Goal: Information Seeking & Learning: Learn about a topic

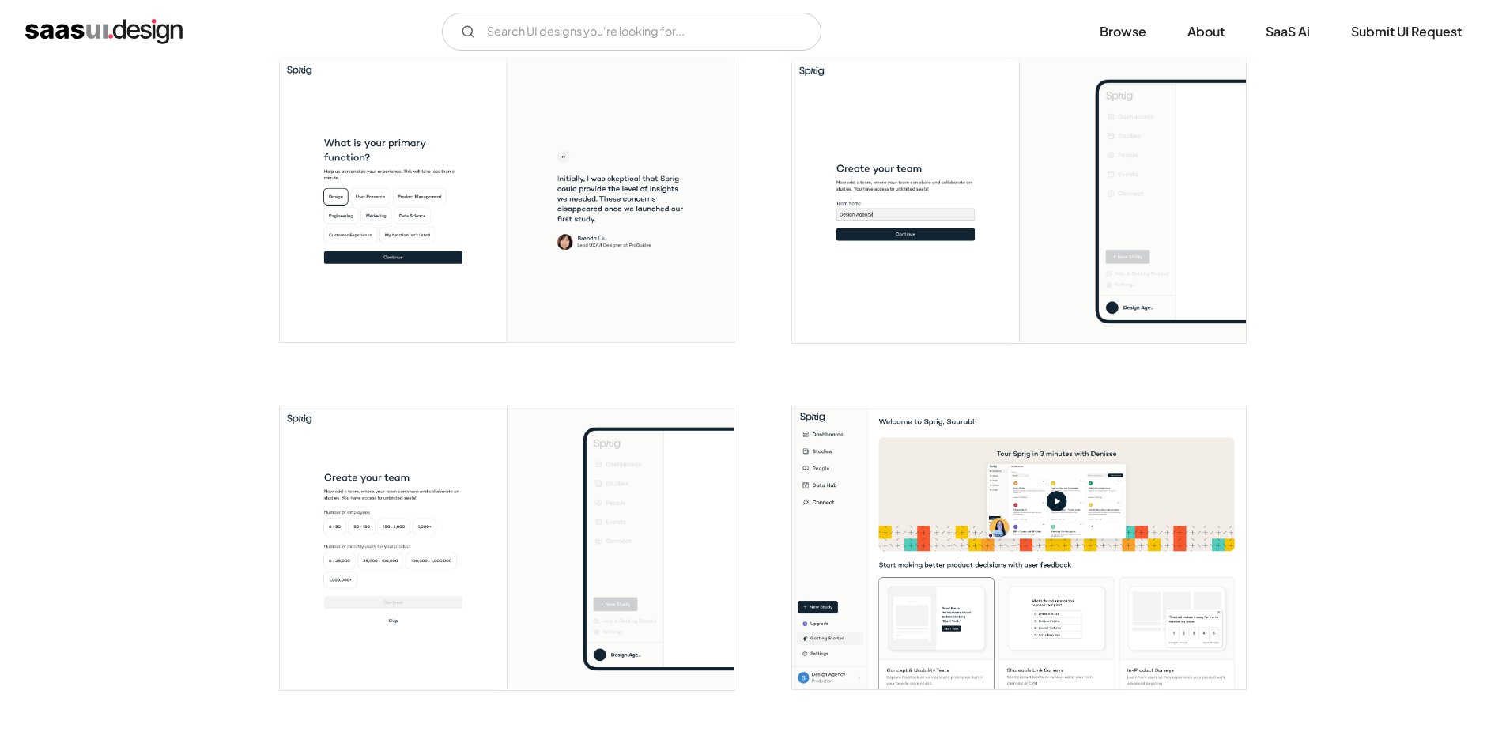
scroll to position [631, 0]
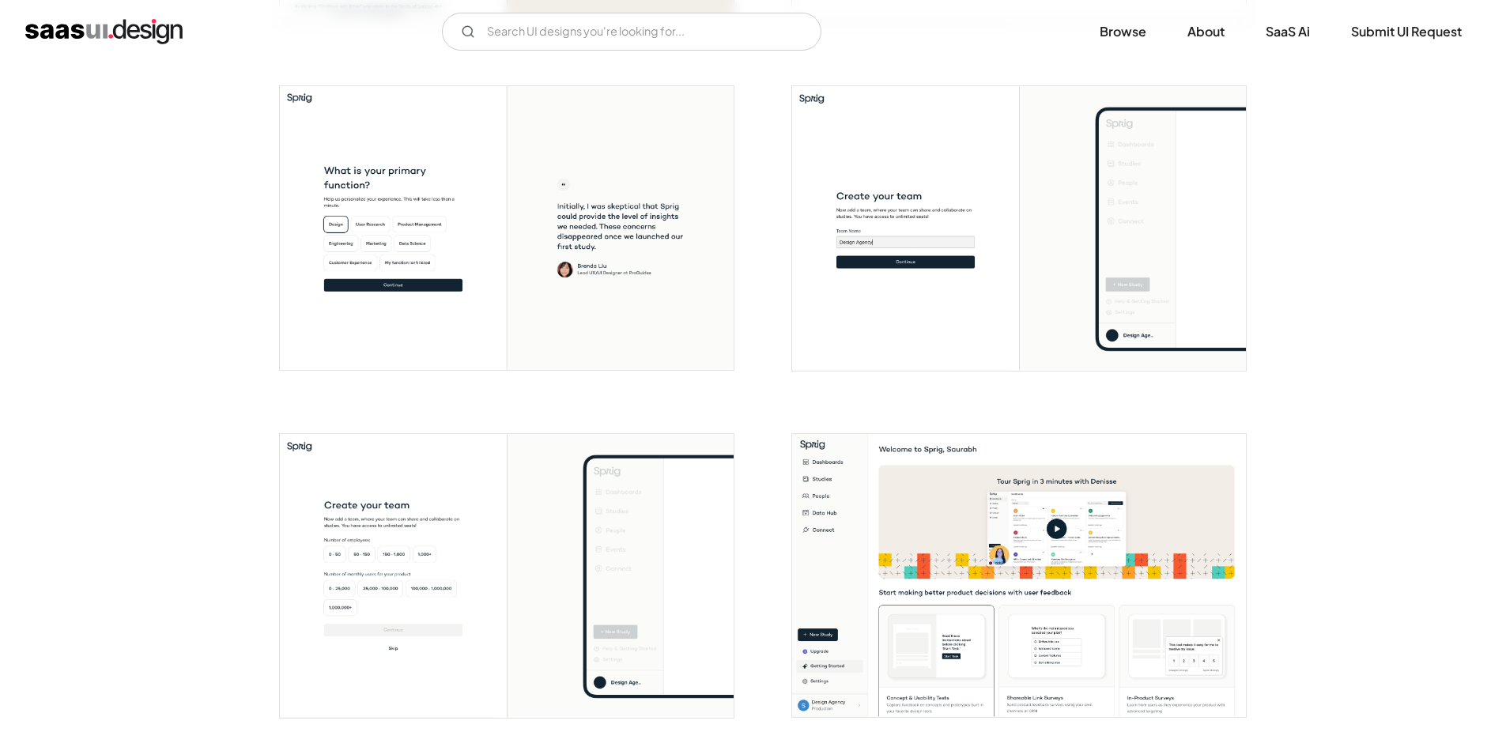
click at [646, 13] on div "V7 Labs Gen AI Application Design Best-in-class data labeling tool. GenAI Close…" at bounding box center [753, 31] width 1506 height 63
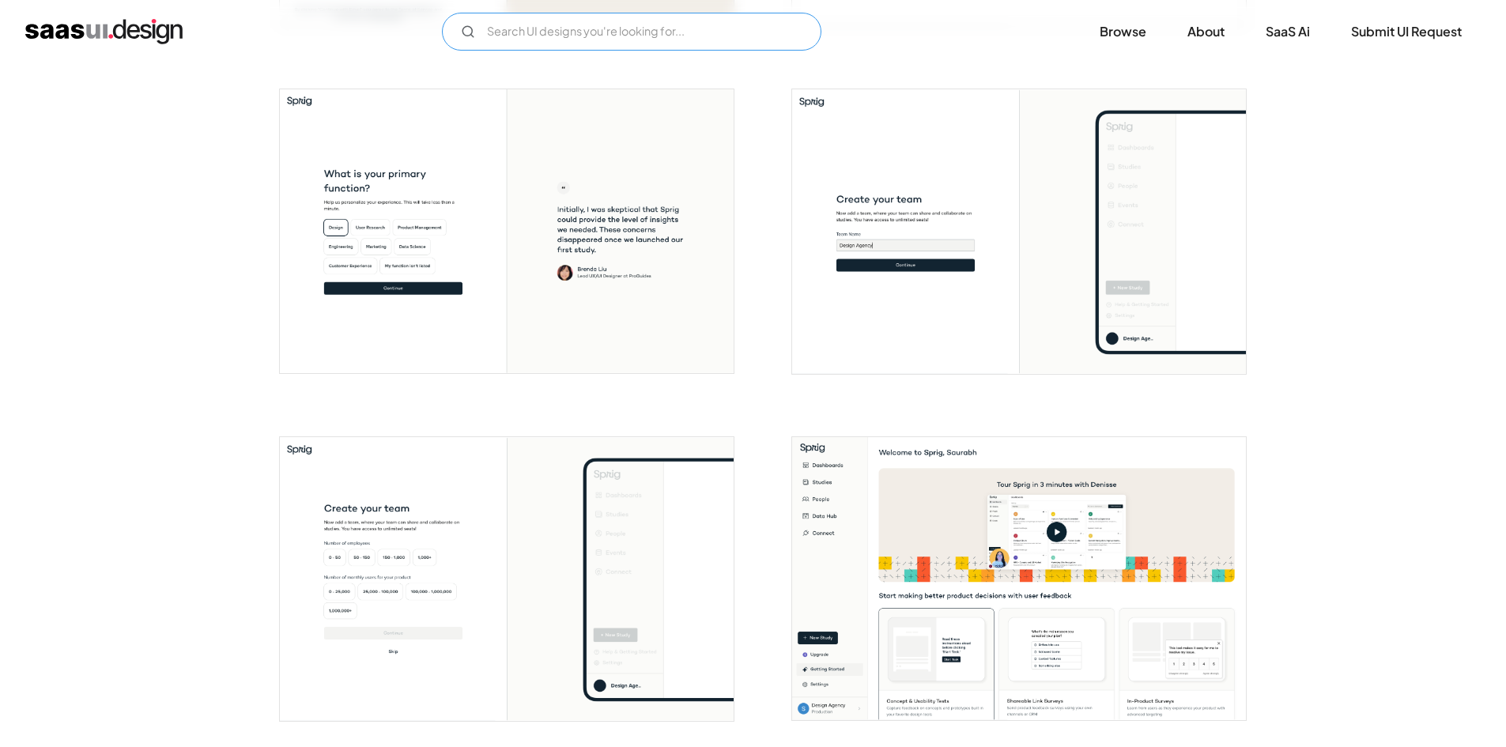
click at [647, 21] on input "Email Form" at bounding box center [632, 32] width 380 height 38
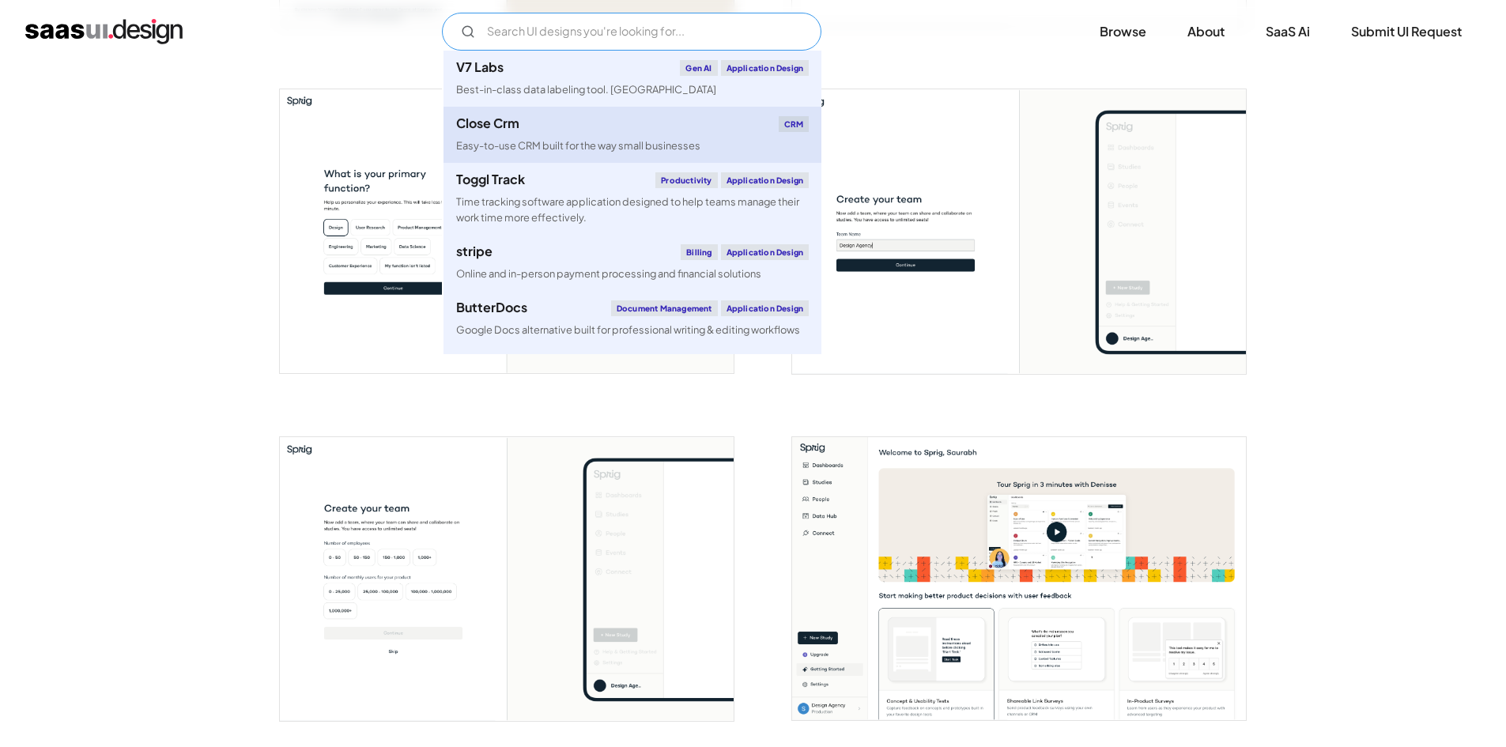
click at [640, 123] on div "Close Crm CRM" at bounding box center [632, 124] width 353 height 16
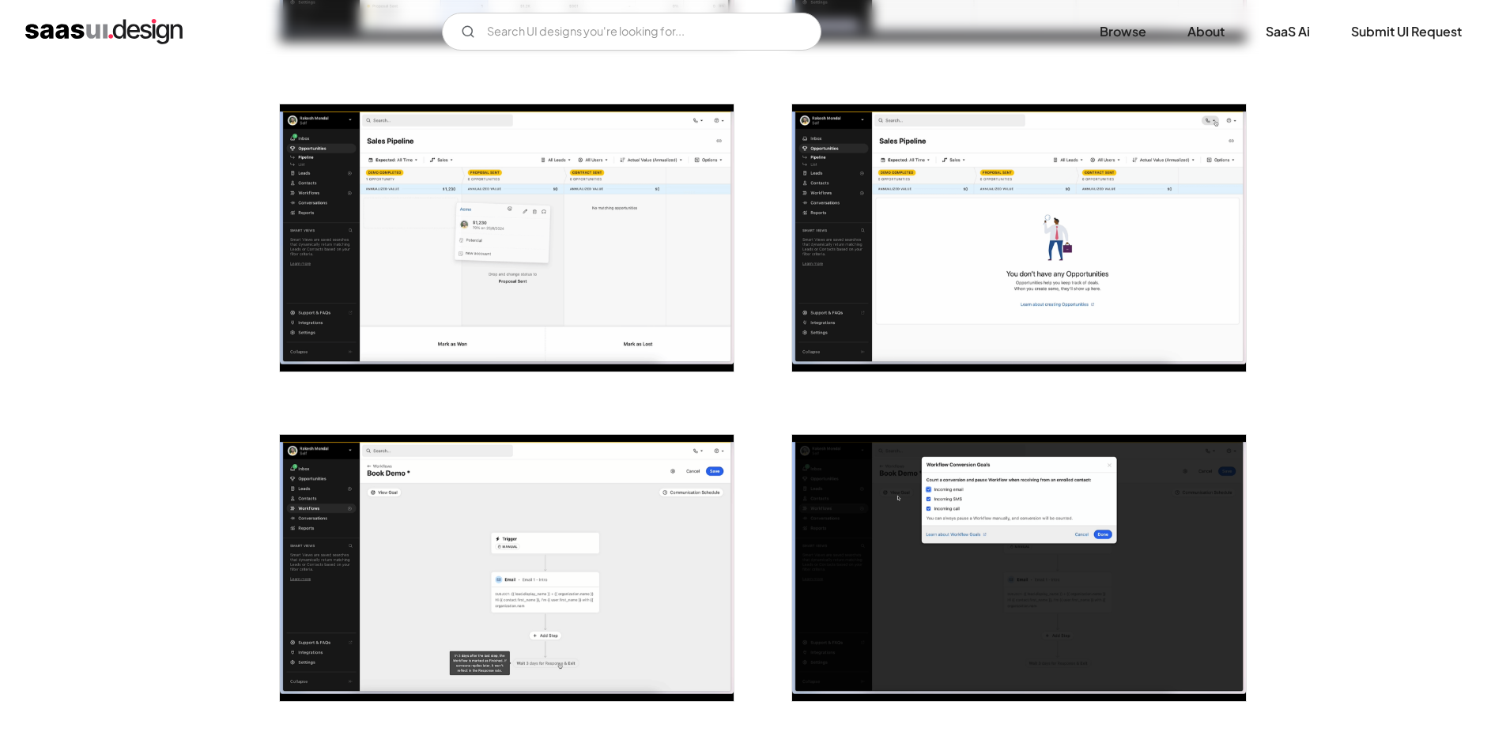
scroll to position [3226, 0]
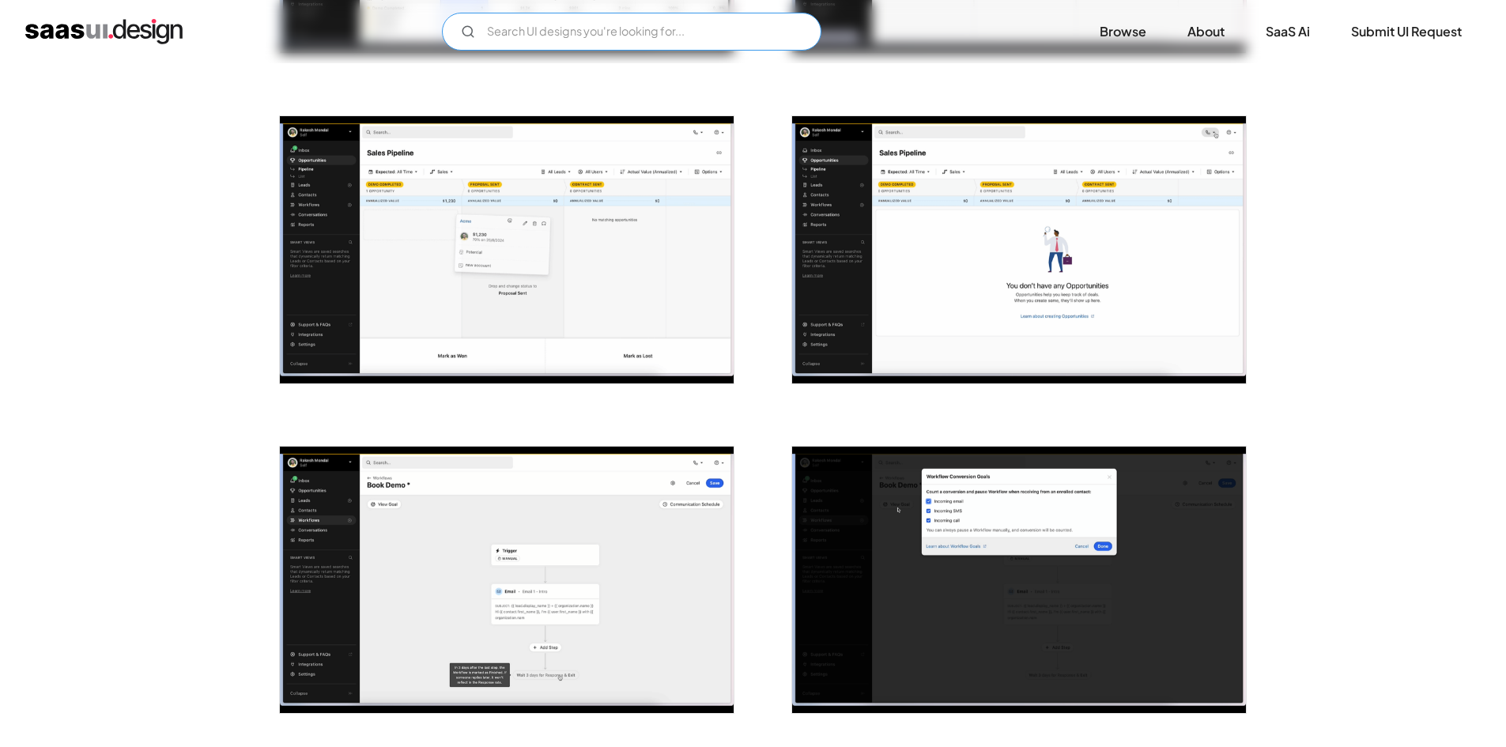
click at [671, 26] on input "Email Form" at bounding box center [632, 32] width 380 height 38
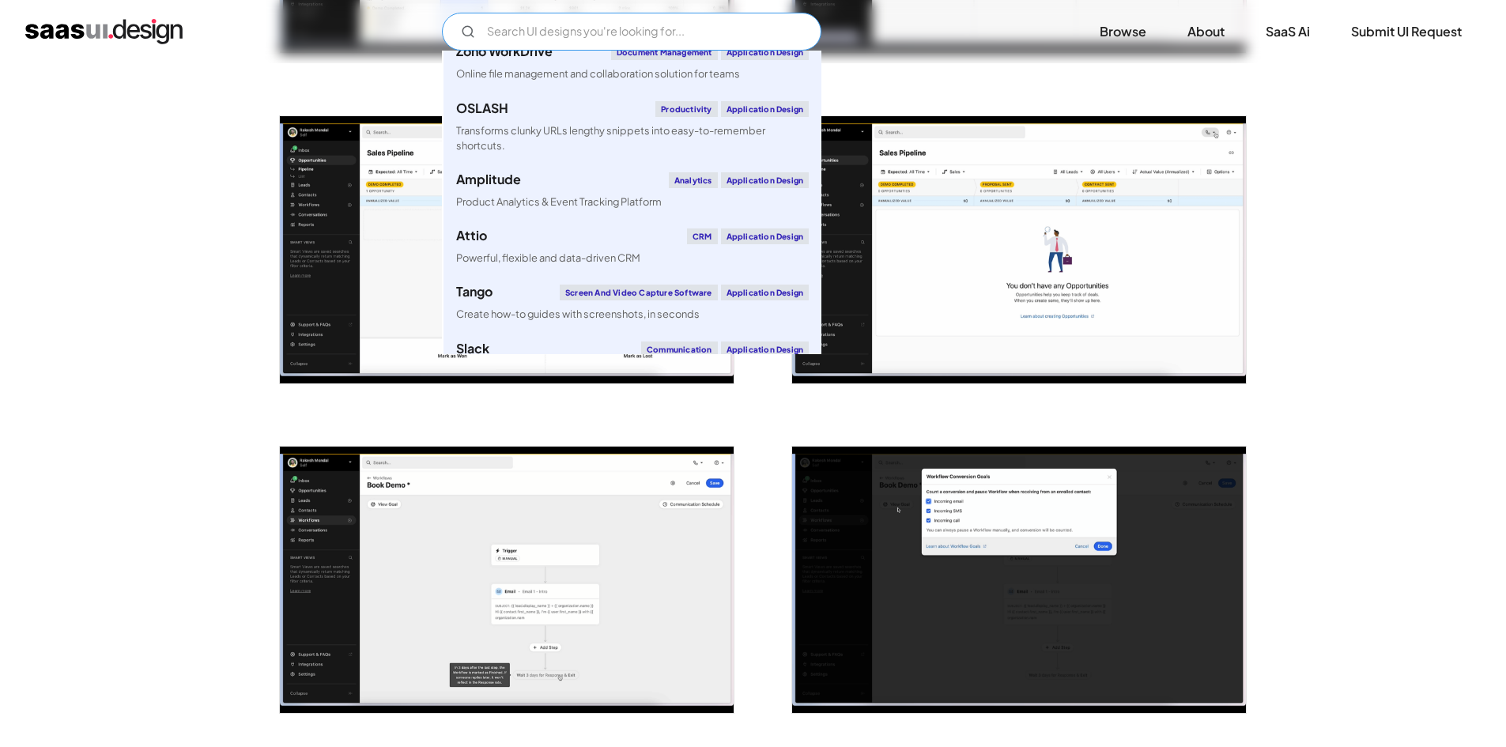
scroll to position [5535, 0]
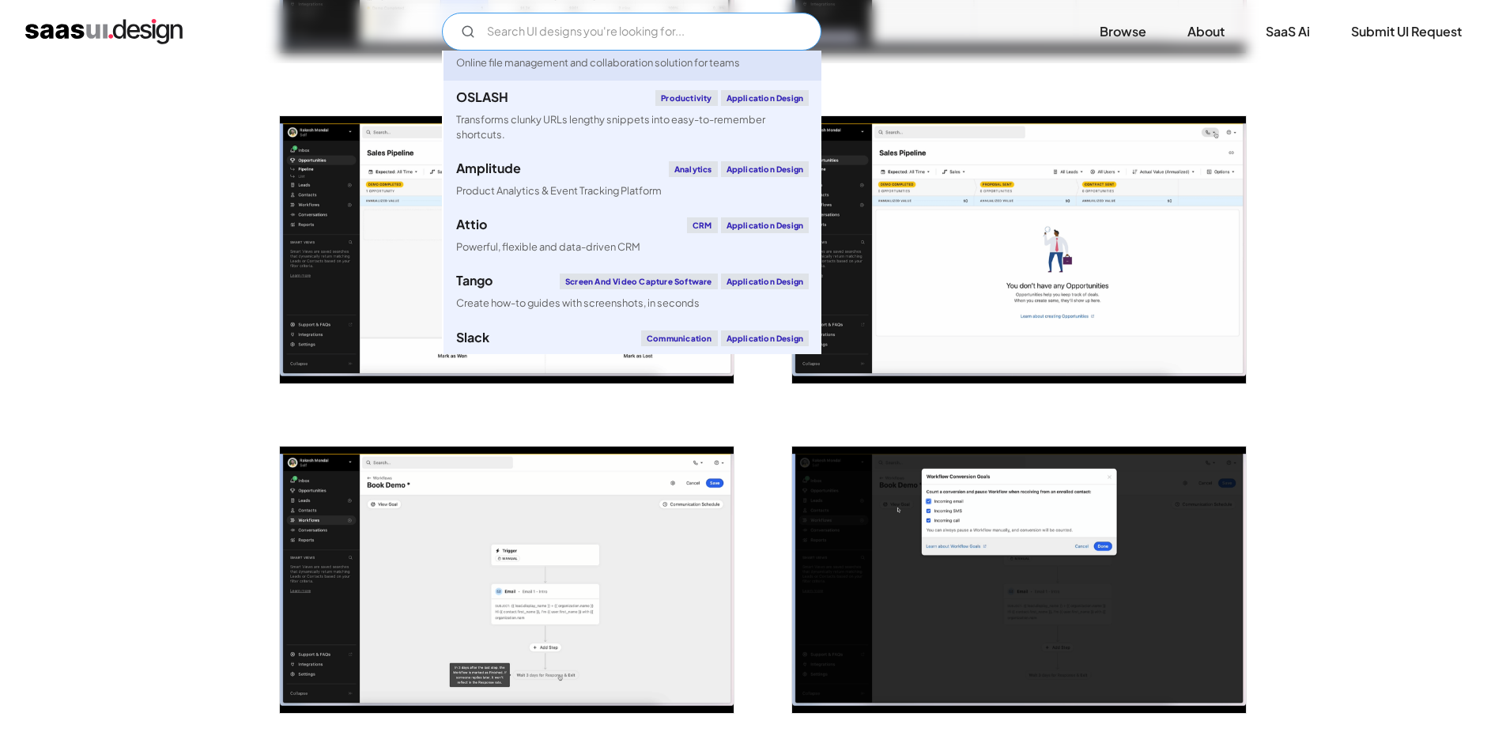
click at [594, 80] on link "Zoho WorkDrive Document Management Application Design Online file management an…" at bounding box center [633, 52] width 378 height 56
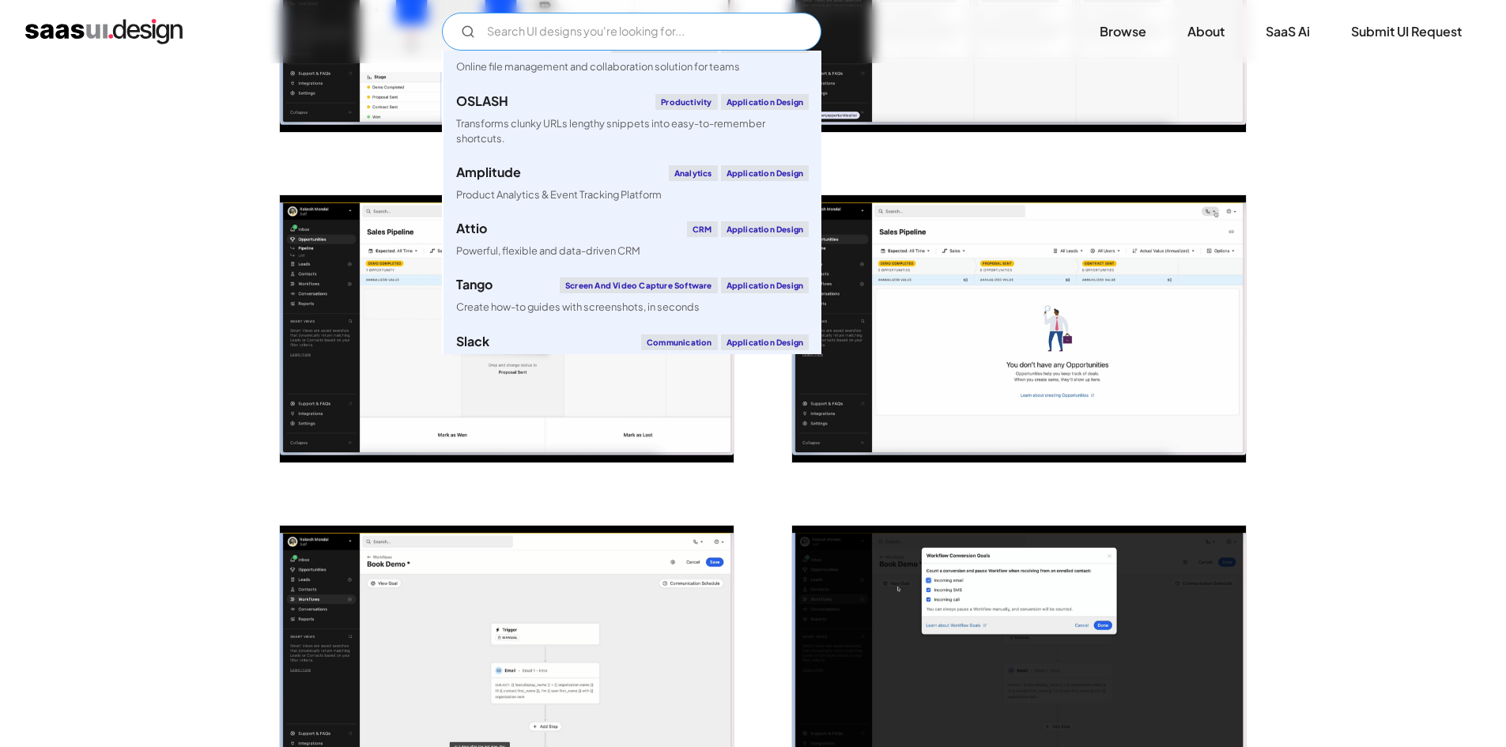
scroll to position [5548, 0]
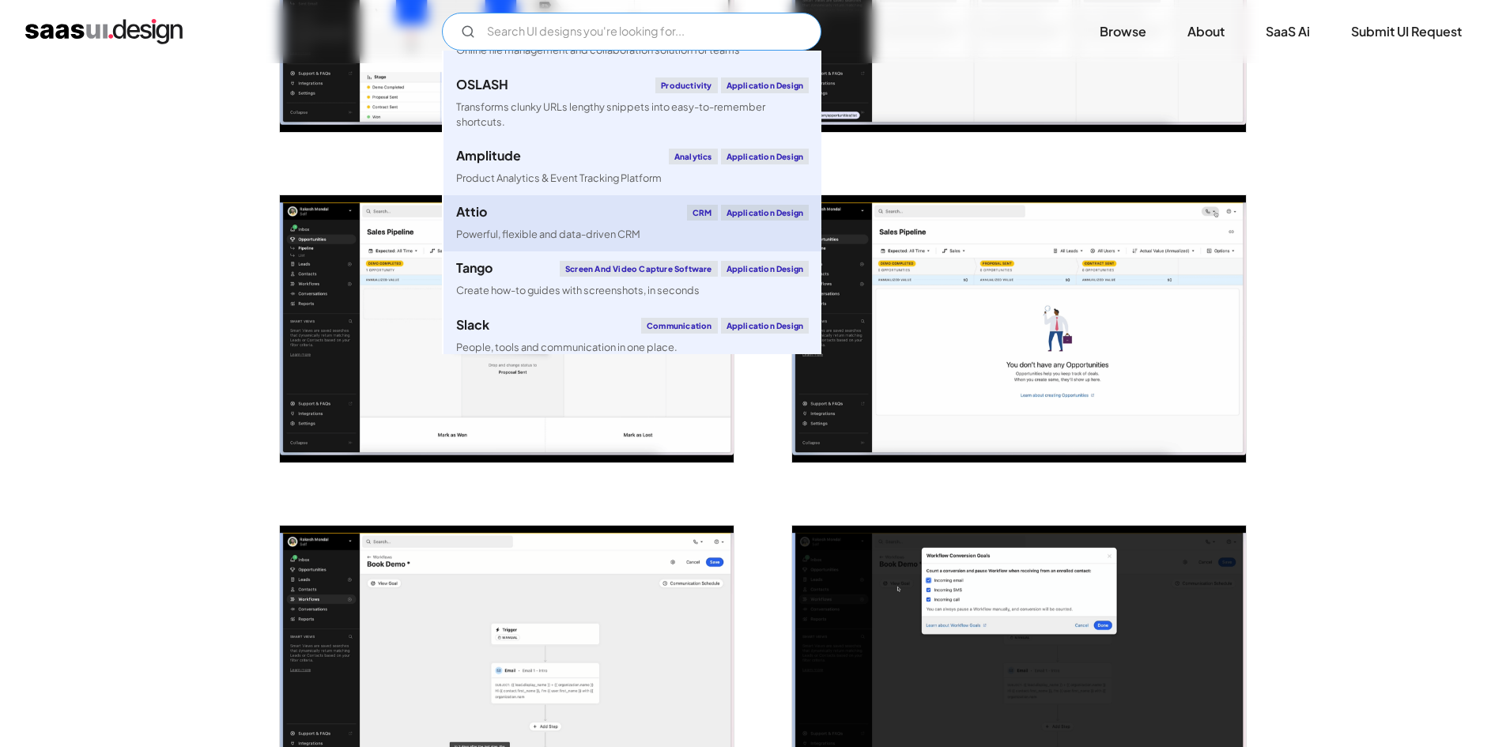
click at [633, 221] on div "Attio CRM Application Design" at bounding box center [632, 213] width 353 height 16
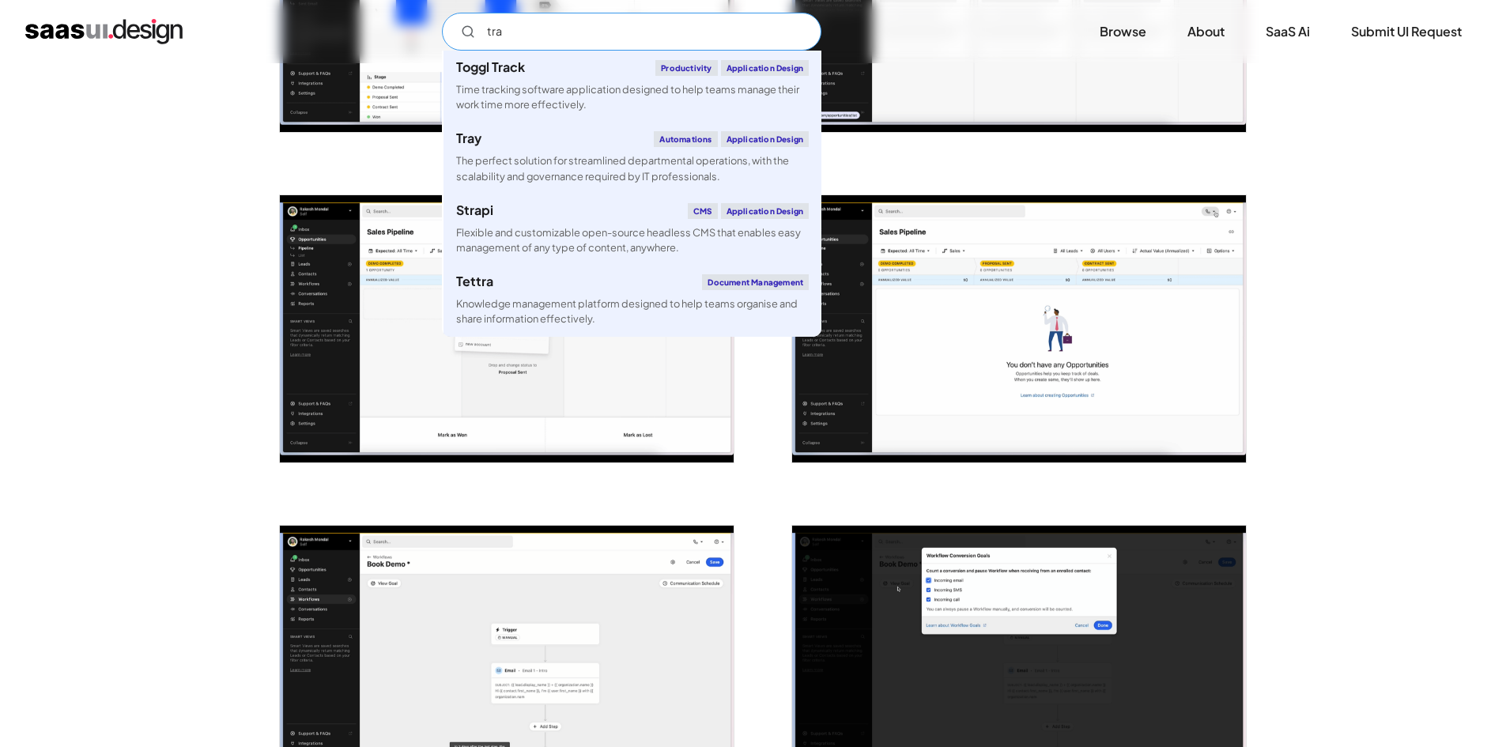
scroll to position [0, 0]
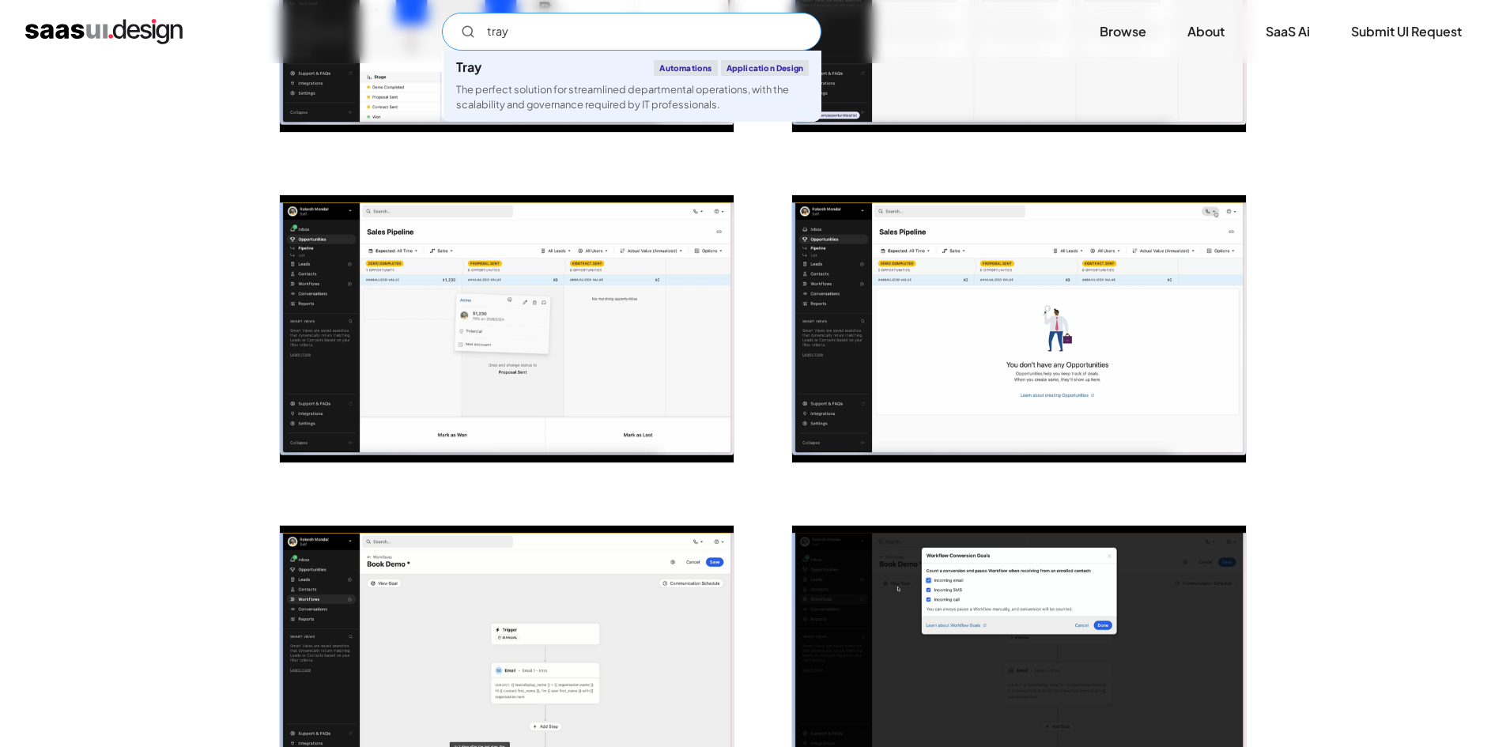
type input "tray"
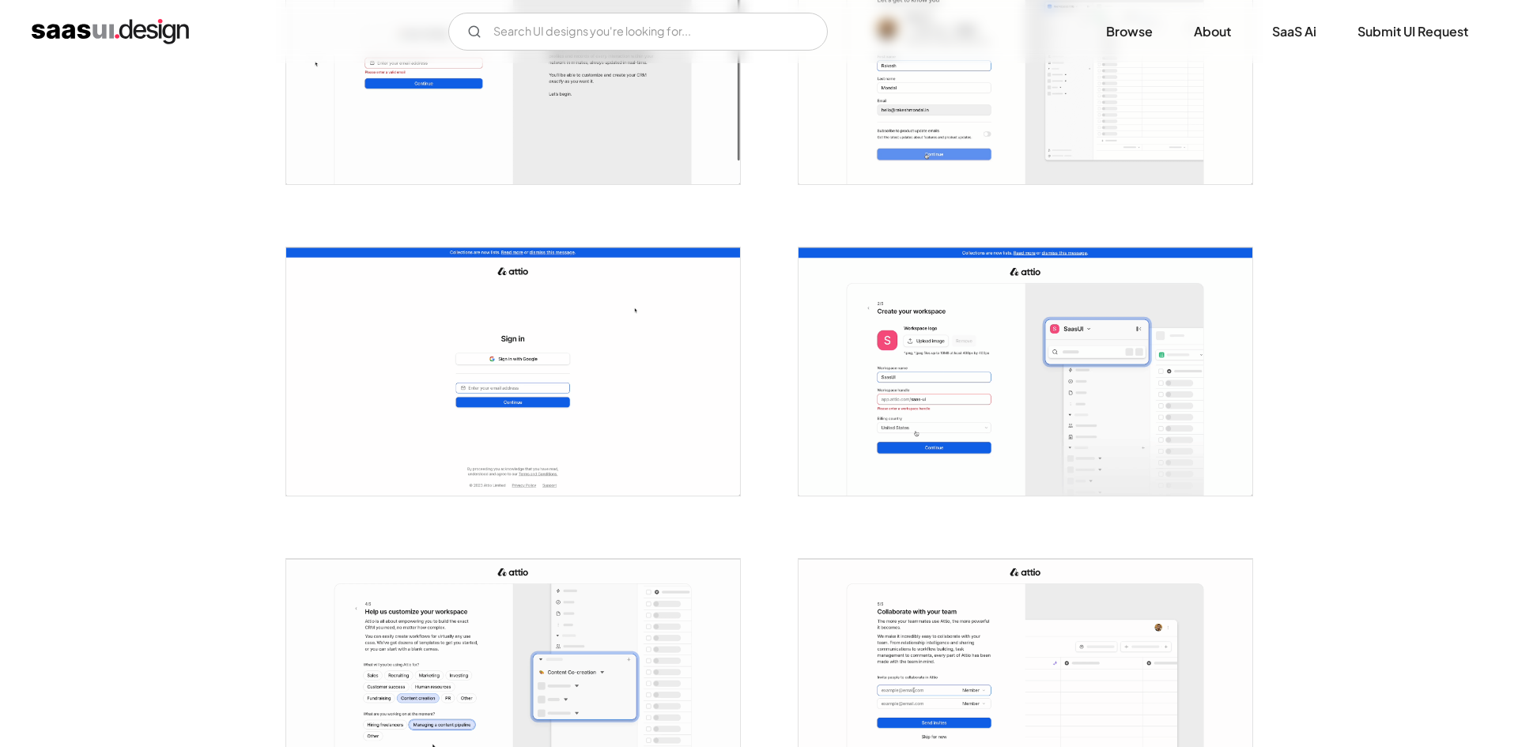
scroll to position [395, 0]
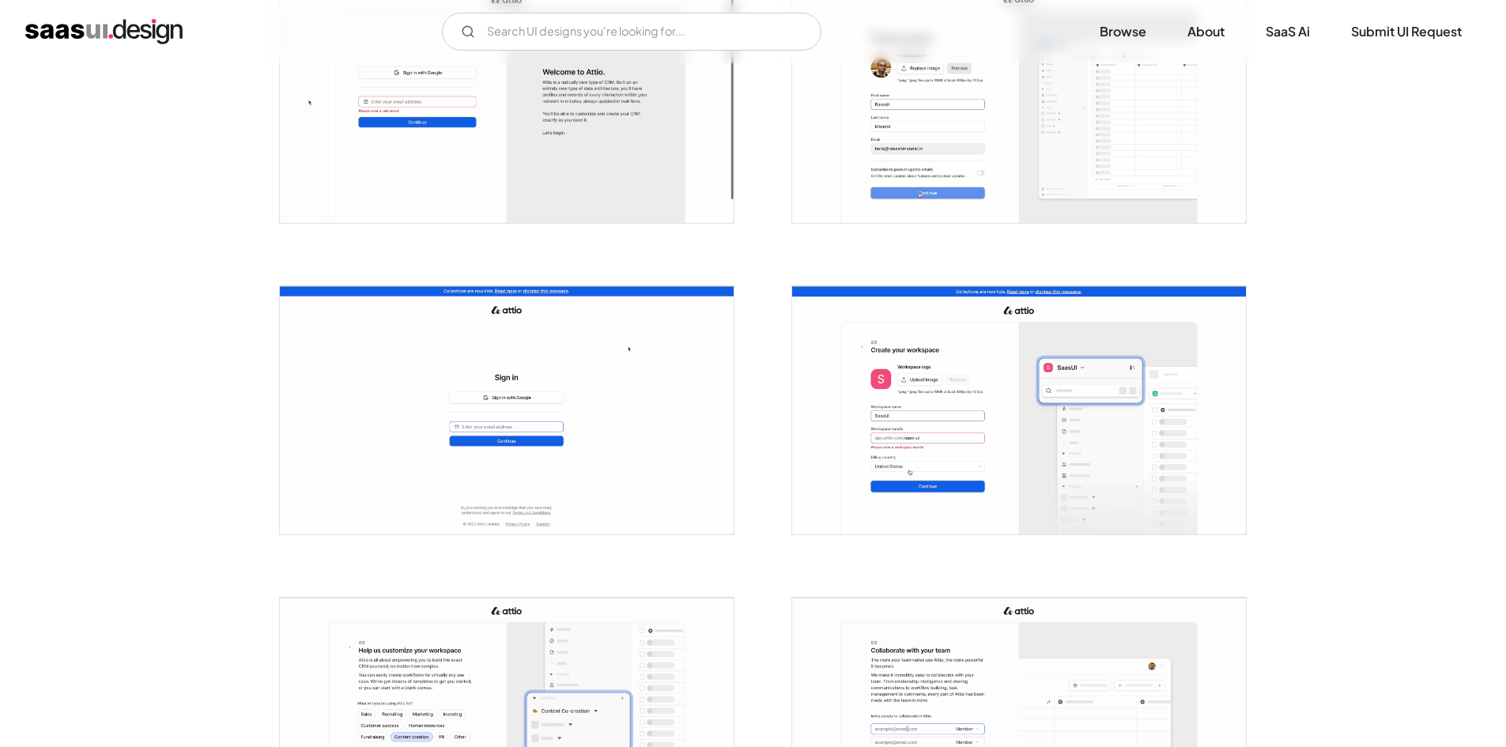
click at [531, 177] on img "open lightbox" at bounding box center [507, 99] width 454 height 248
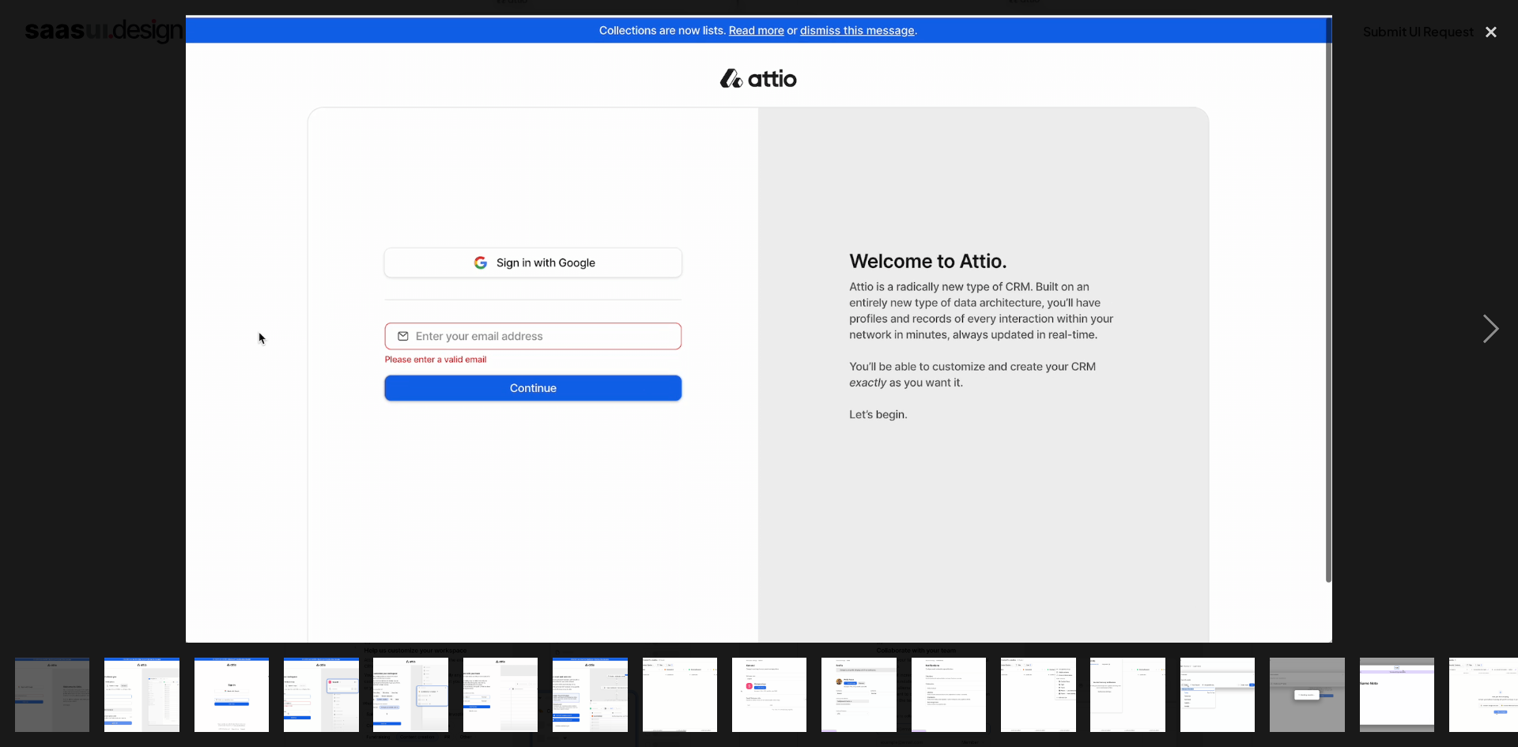
drag, startPoint x: 602, startPoint y: 196, endPoint x: 212, endPoint y: 179, distance: 390.2
click at [212, 179] on img at bounding box center [759, 329] width 1147 height 628
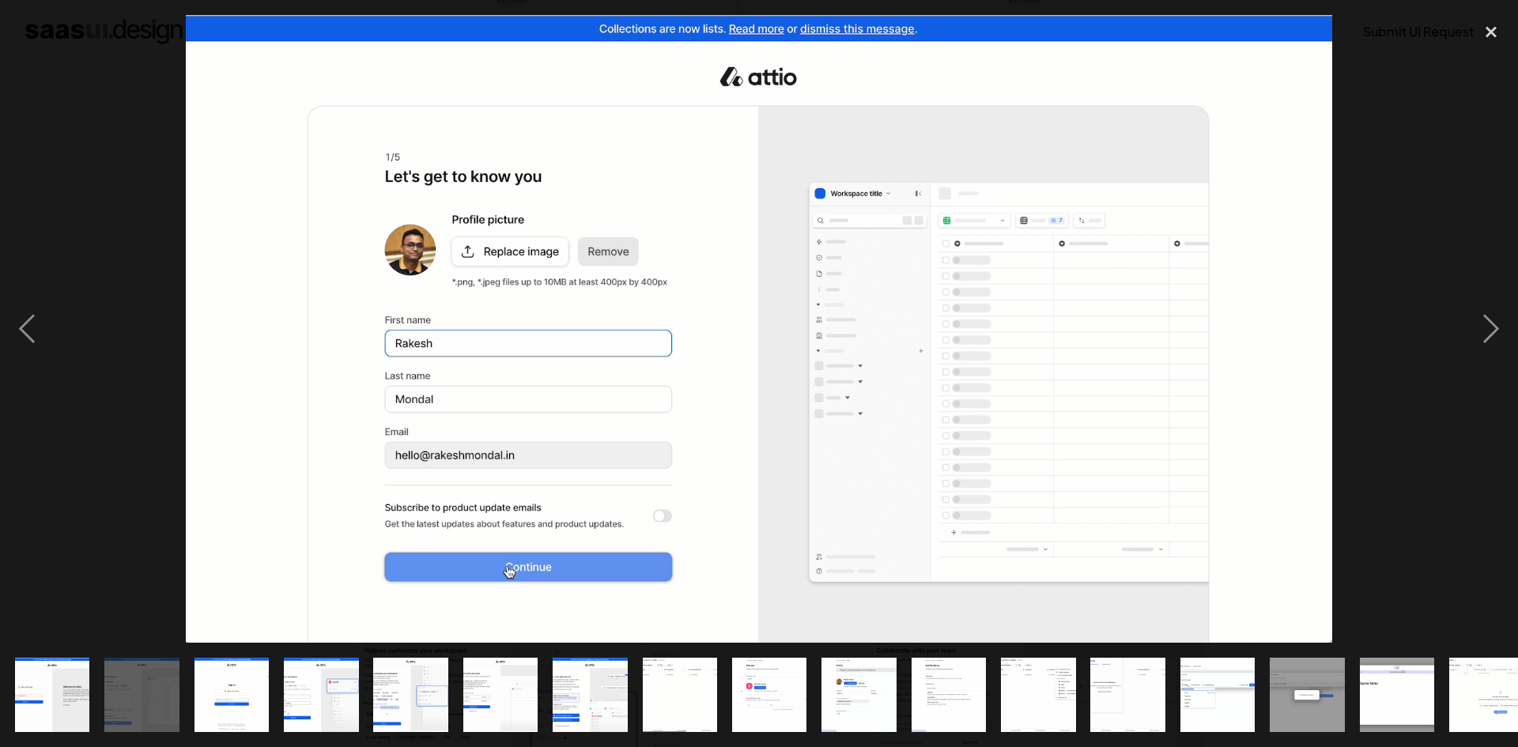
click at [210, 210] on img at bounding box center [759, 329] width 1147 height 628
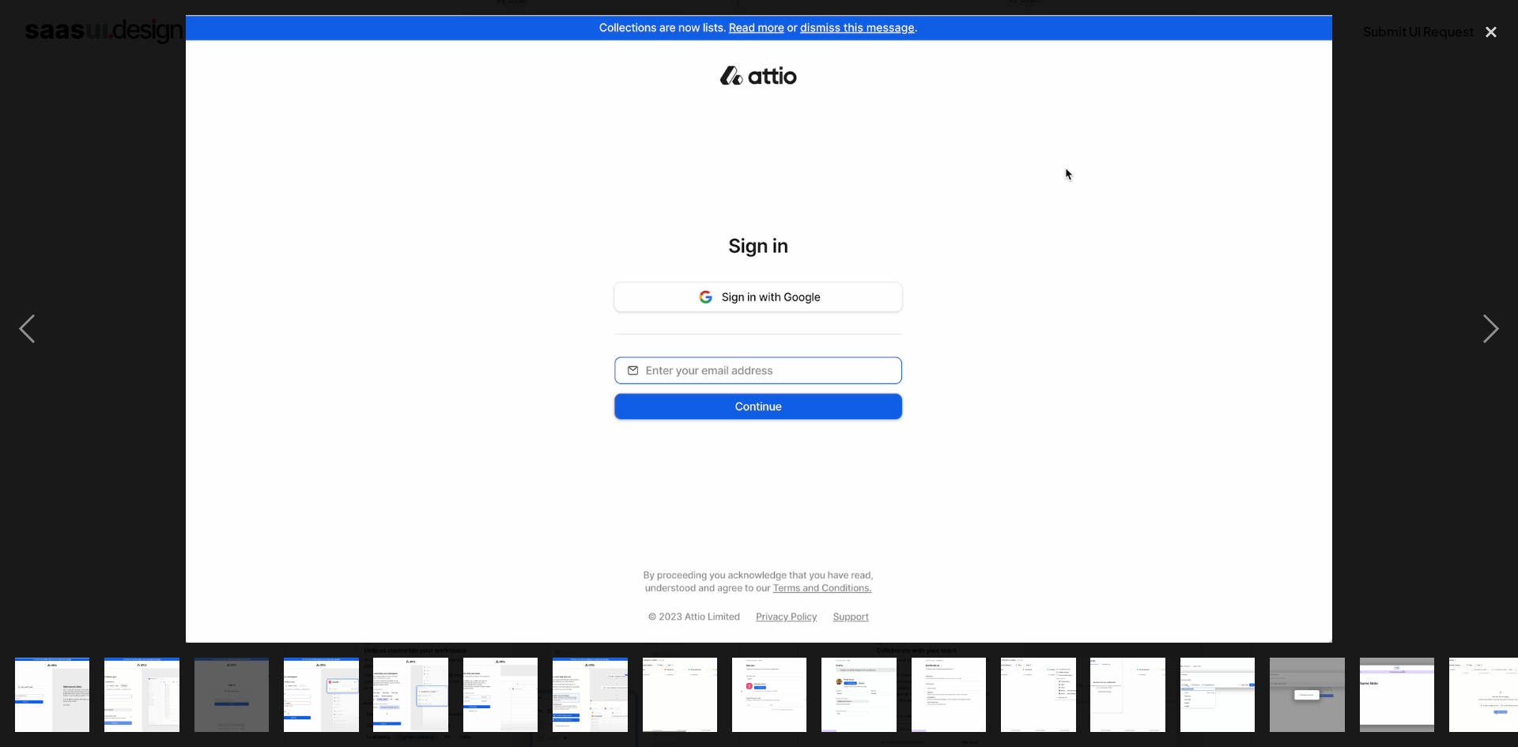
click at [57, 290] on div at bounding box center [759, 329] width 1518 height 628
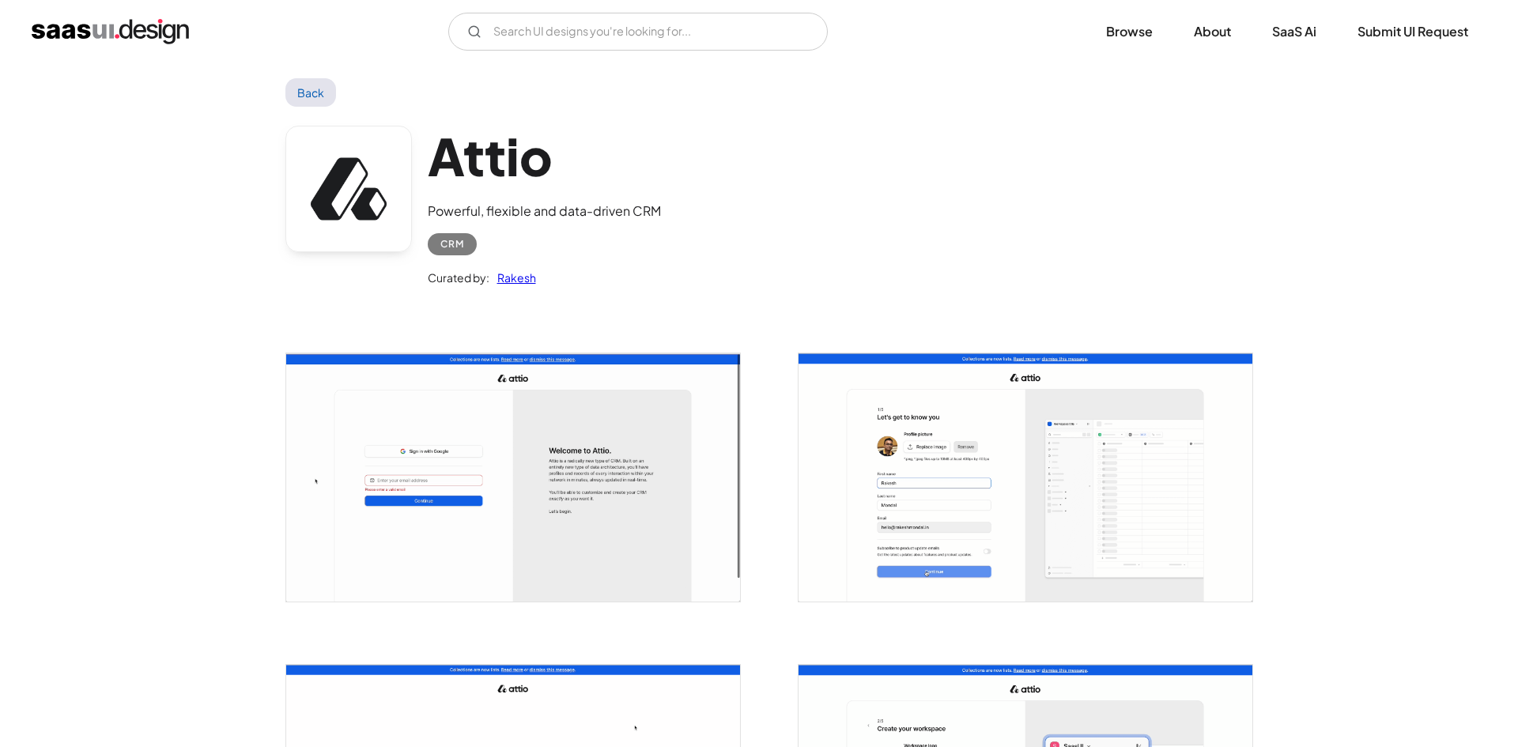
scroll to position [0, 0]
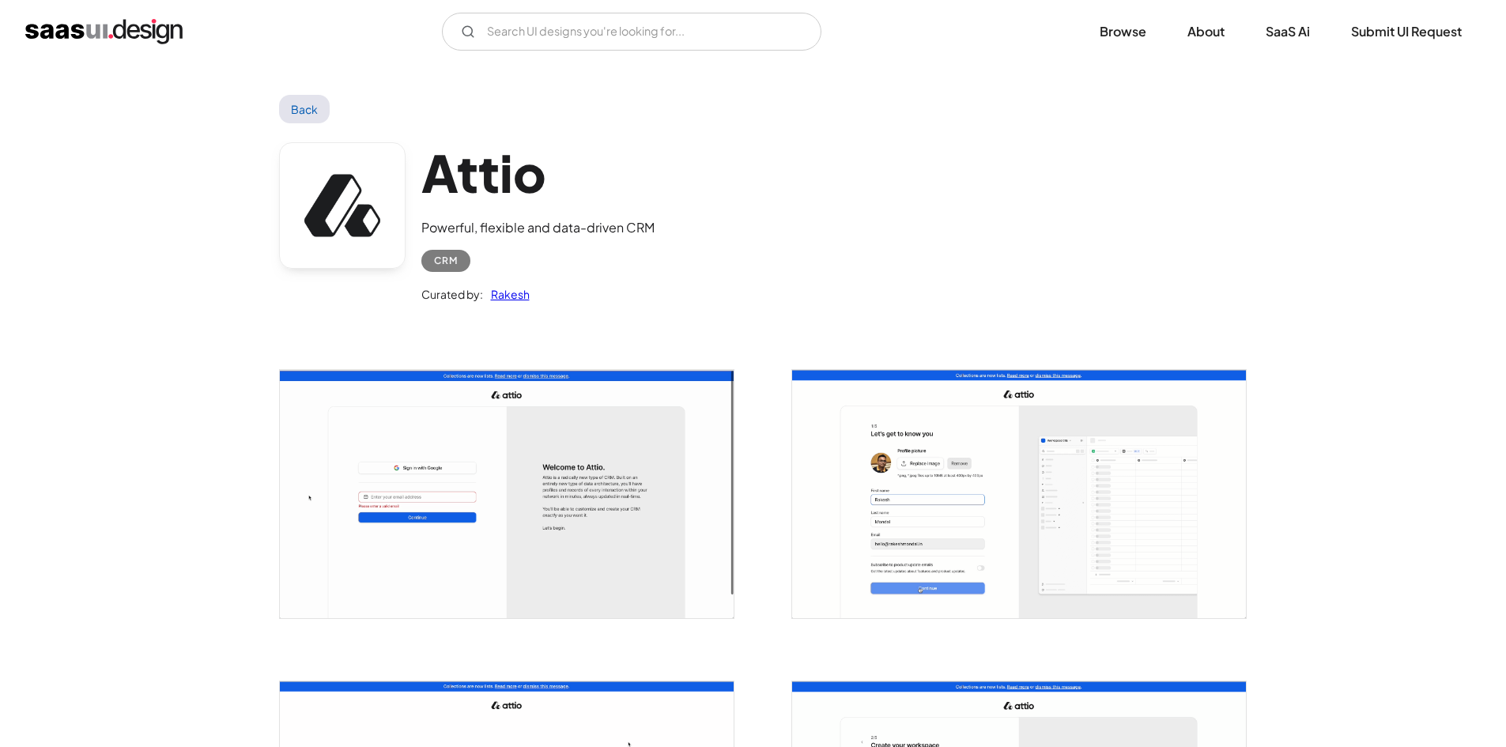
click at [569, 437] on img "open lightbox" at bounding box center [507, 494] width 454 height 248
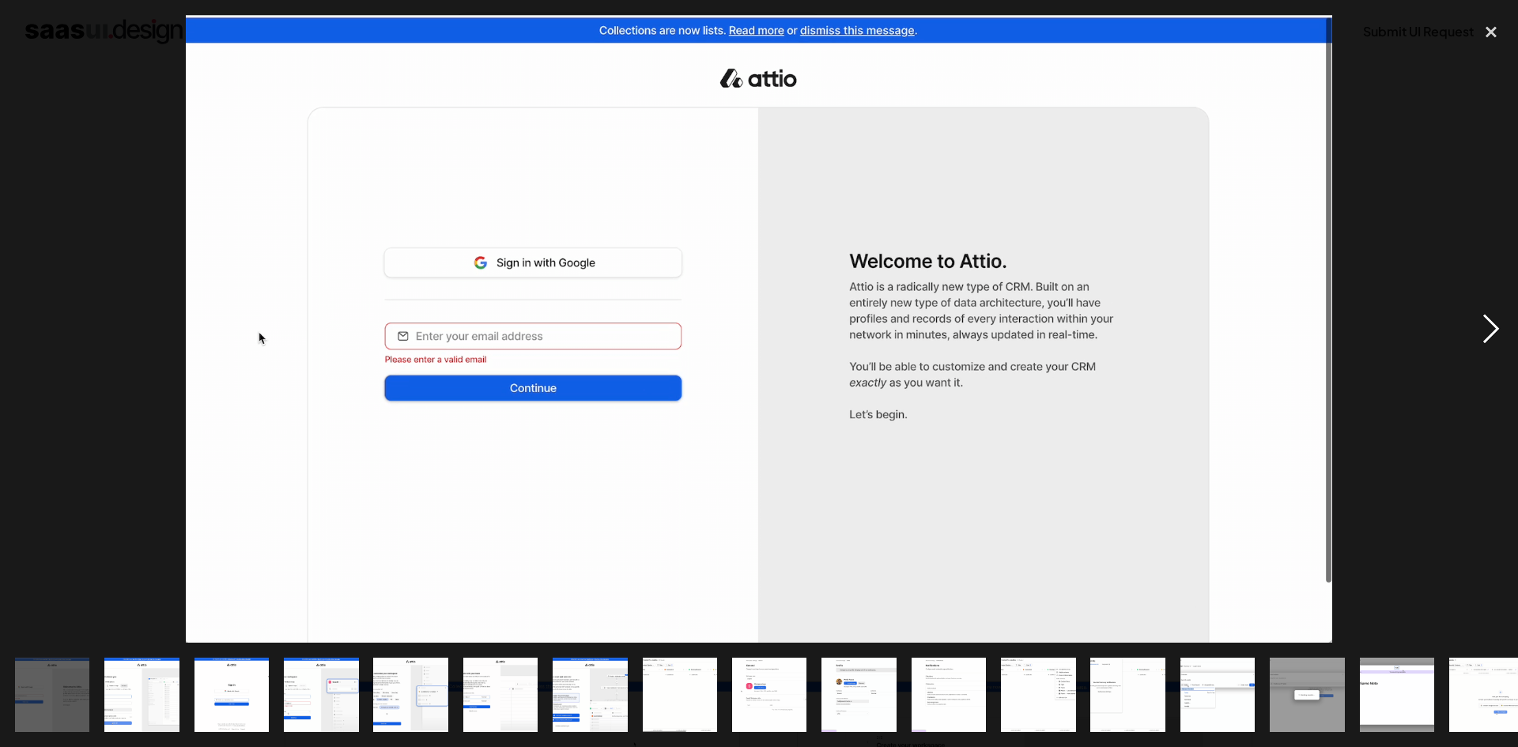
click at [1493, 327] on div "next image" at bounding box center [1491, 329] width 54 height 628
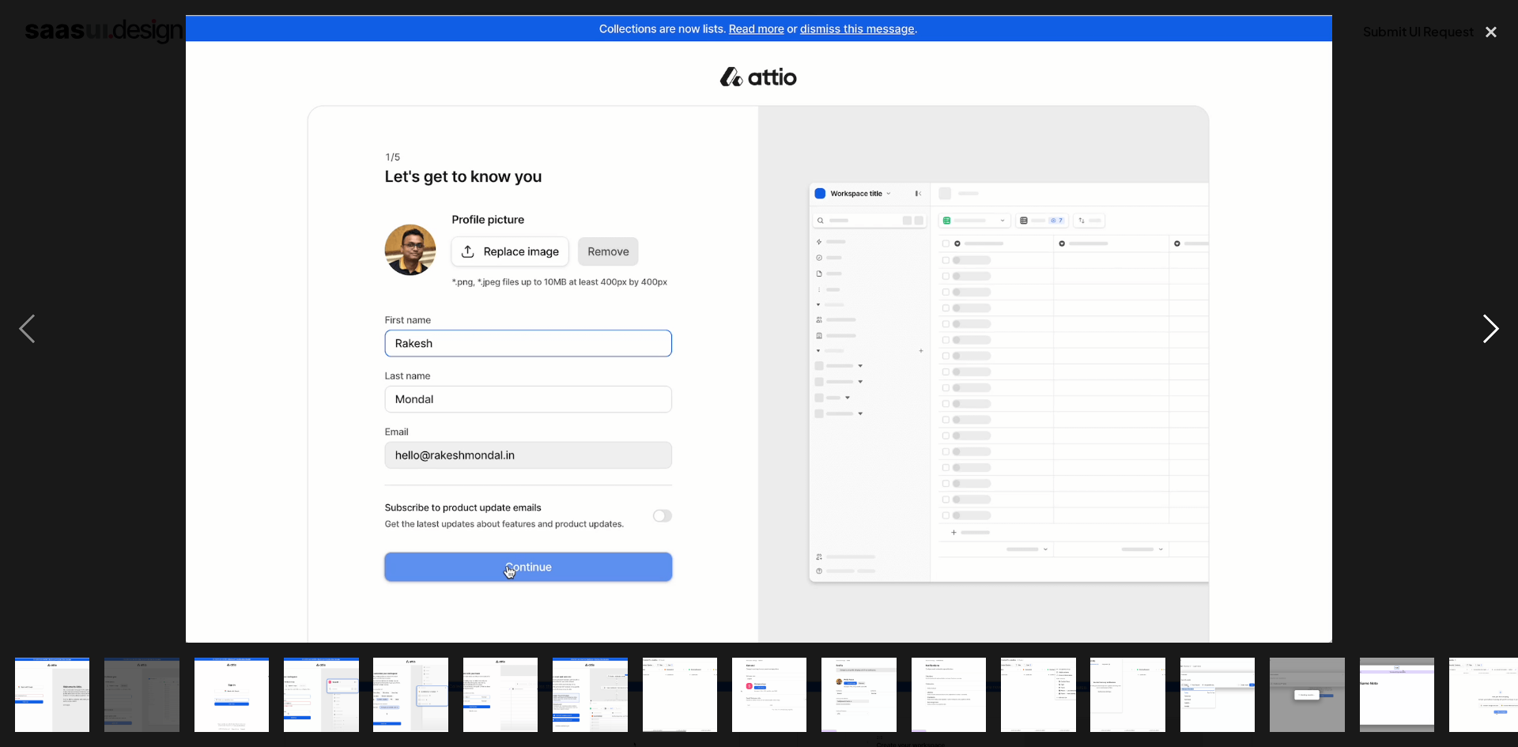
click at [1506, 313] on div "next image" at bounding box center [1491, 329] width 54 height 628
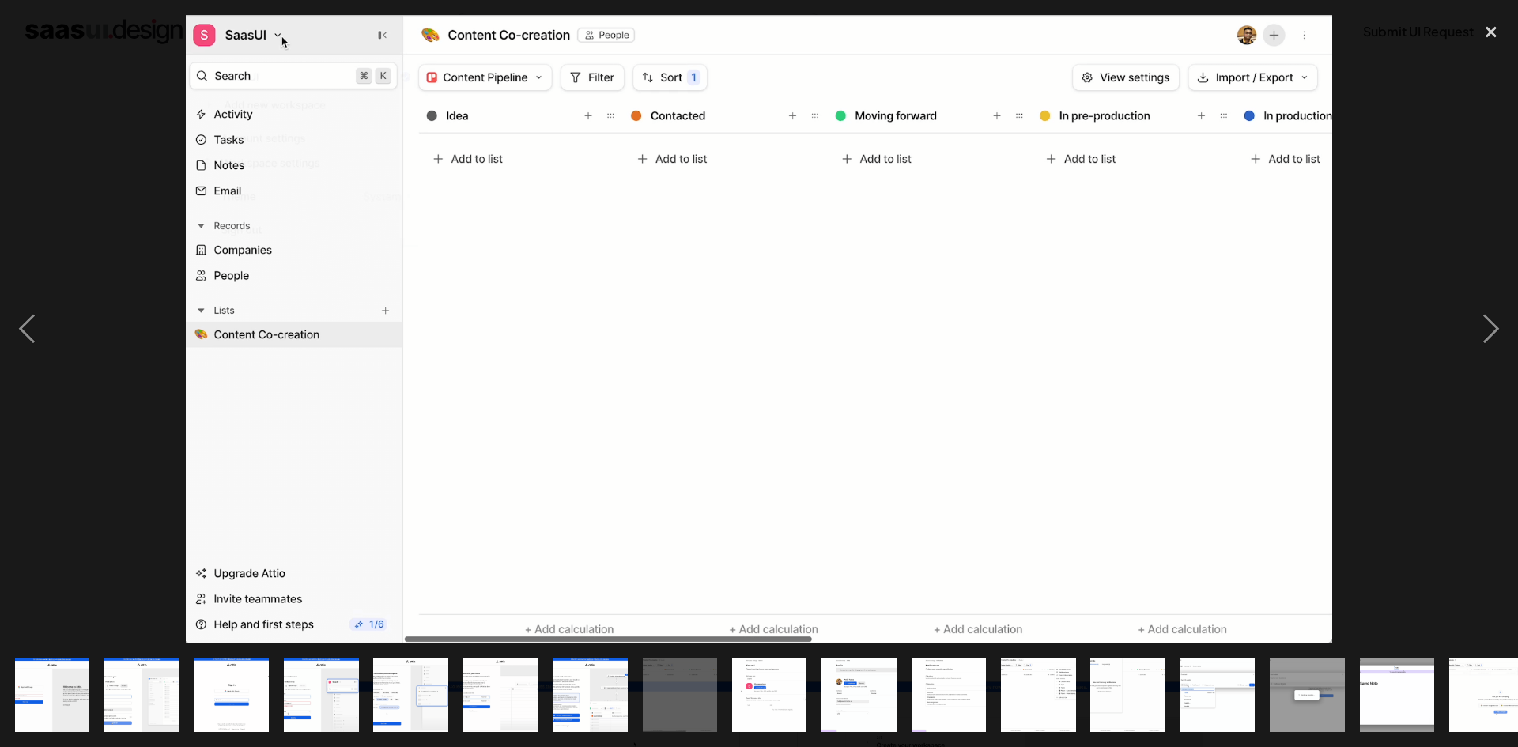
click at [792, 495] on img at bounding box center [759, 329] width 1147 height 628
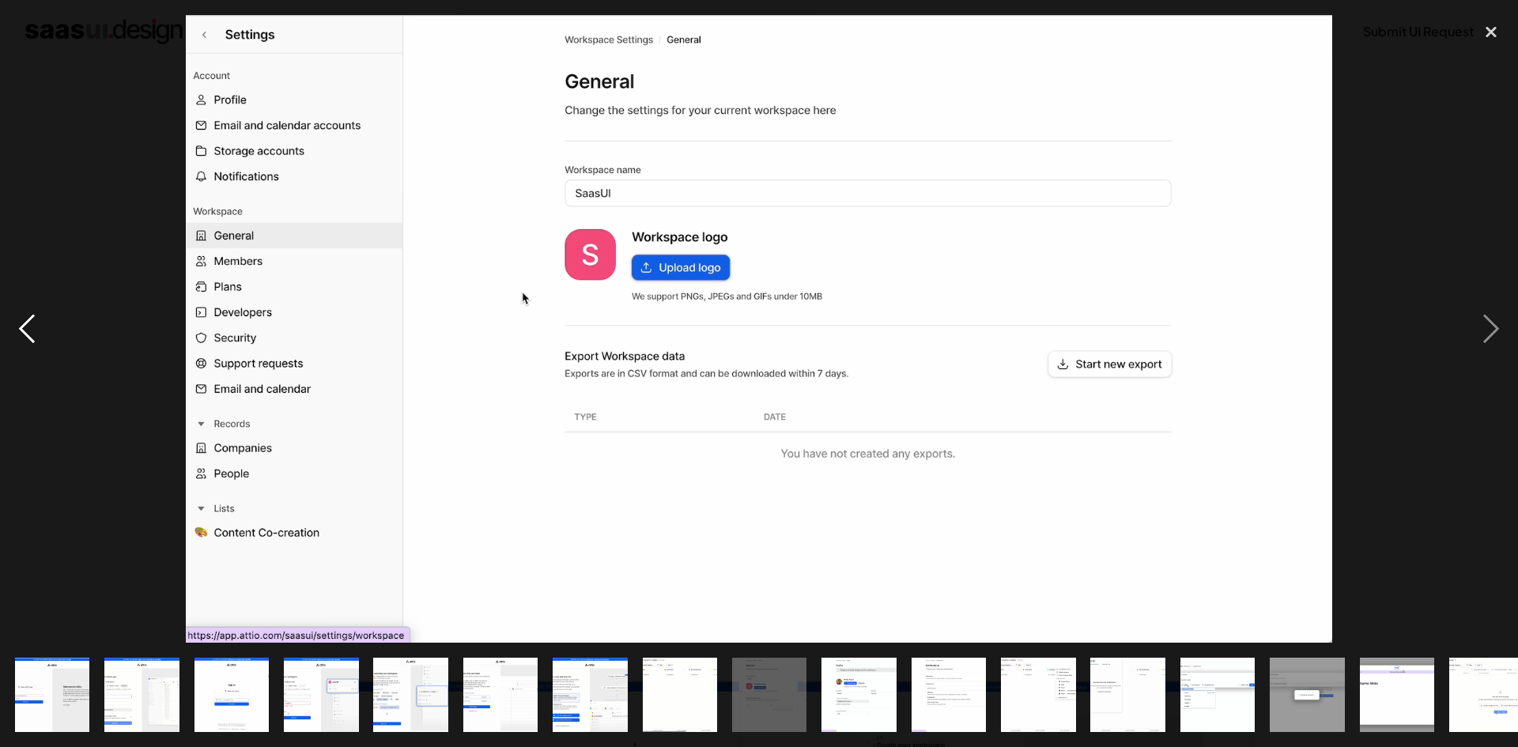
click at [26, 321] on div "previous image" at bounding box center [27, 329] width 54 height 628
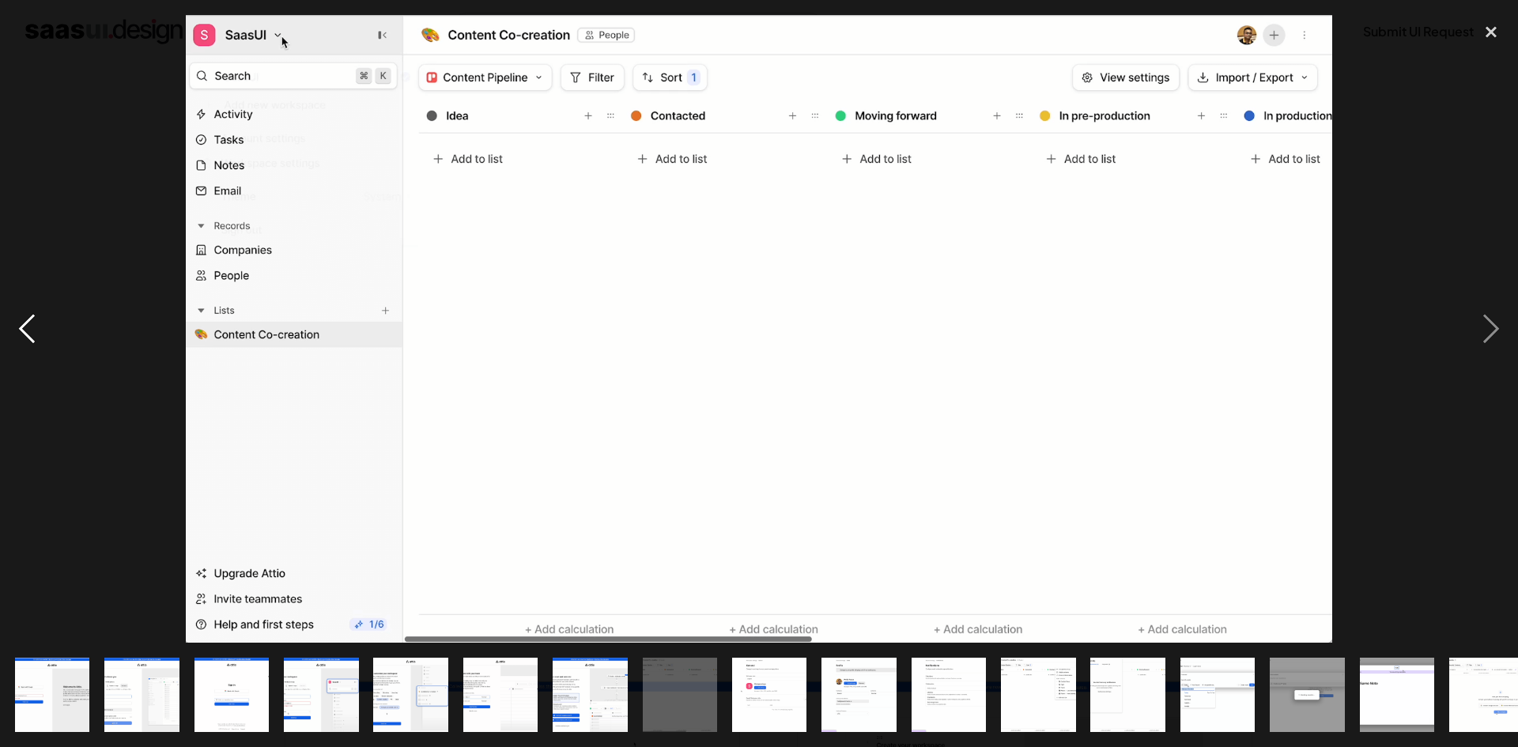
click at [26, 321] on div "previous image" at bounding box center [27, 329] width 54 height 628
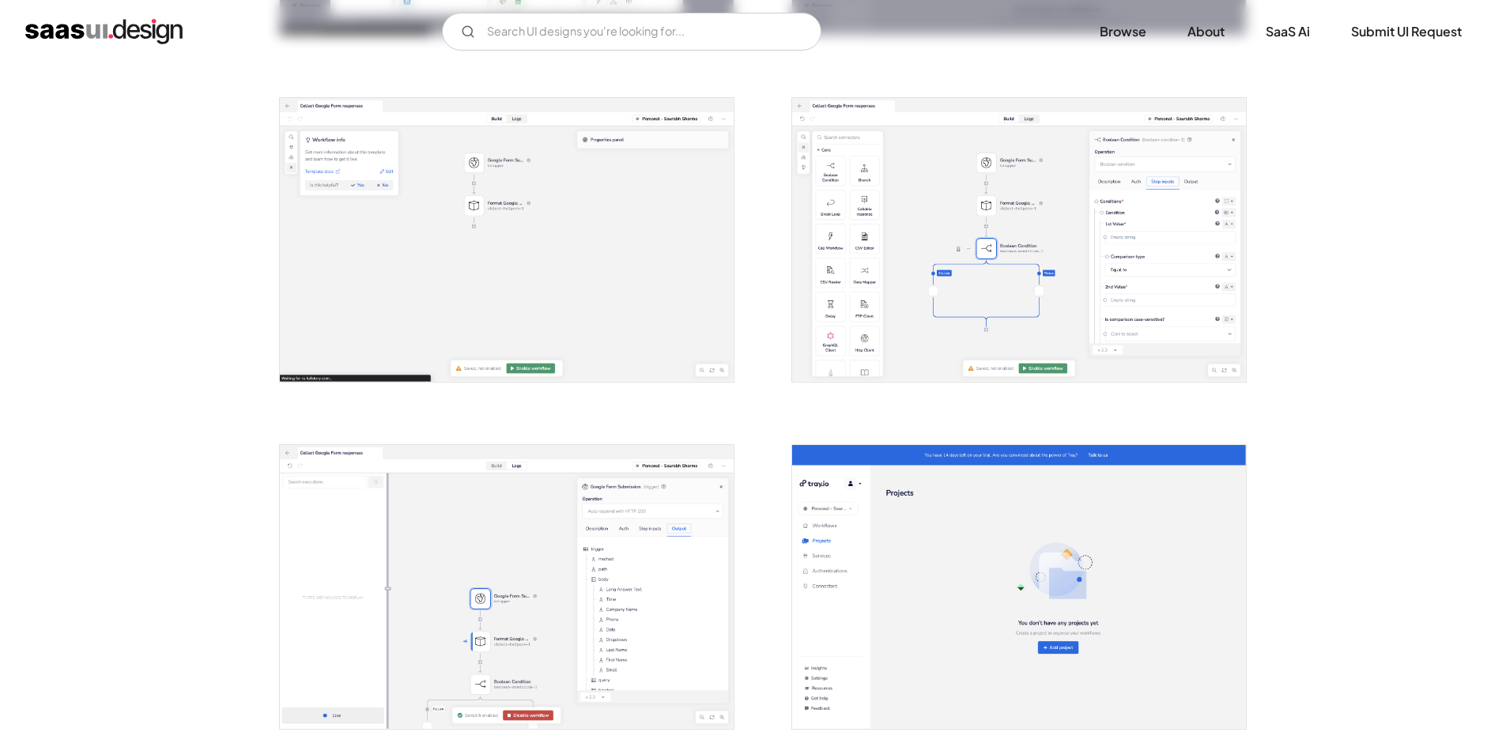
scroll to position [1186, 0]
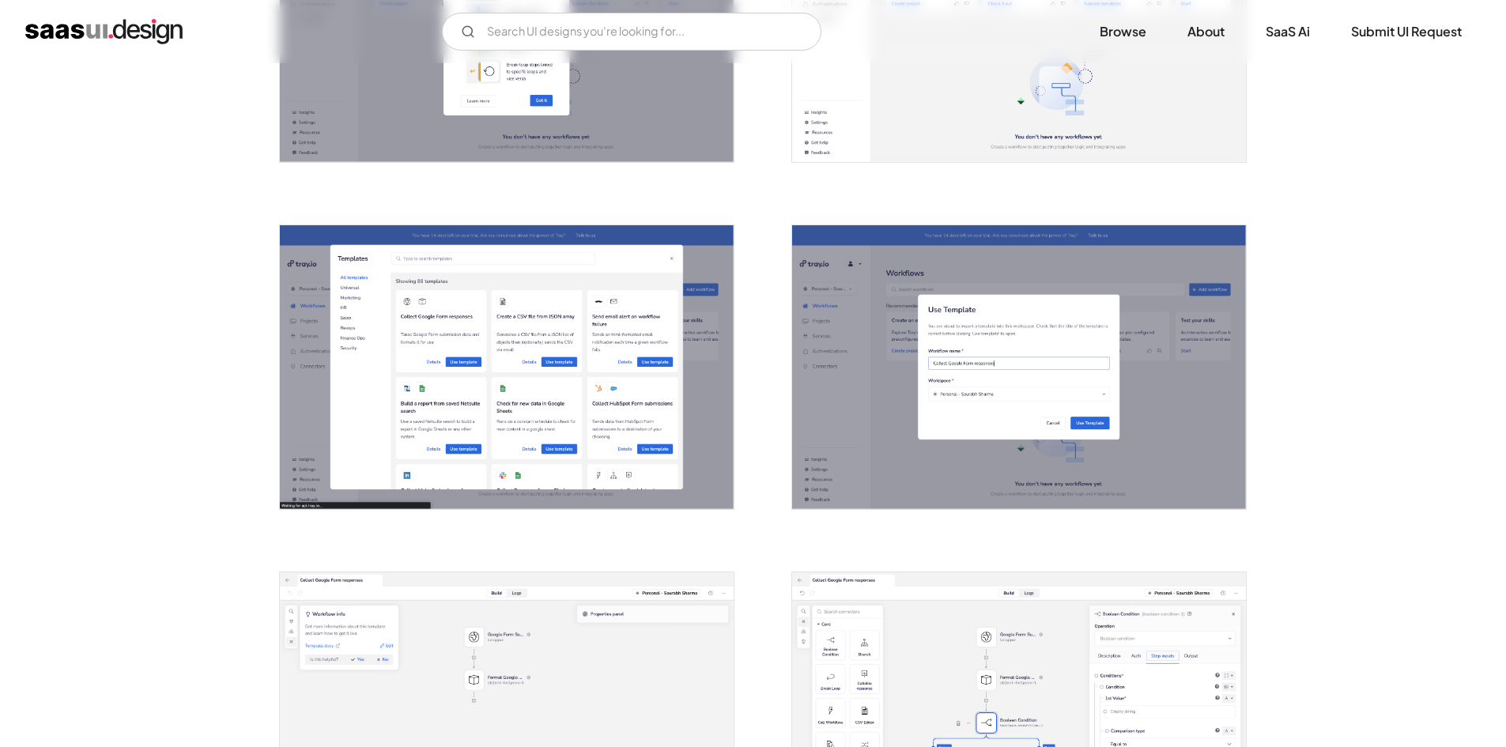
click at [96, 33] on img "home" at bounding box center [103, 31] width 157 height 25
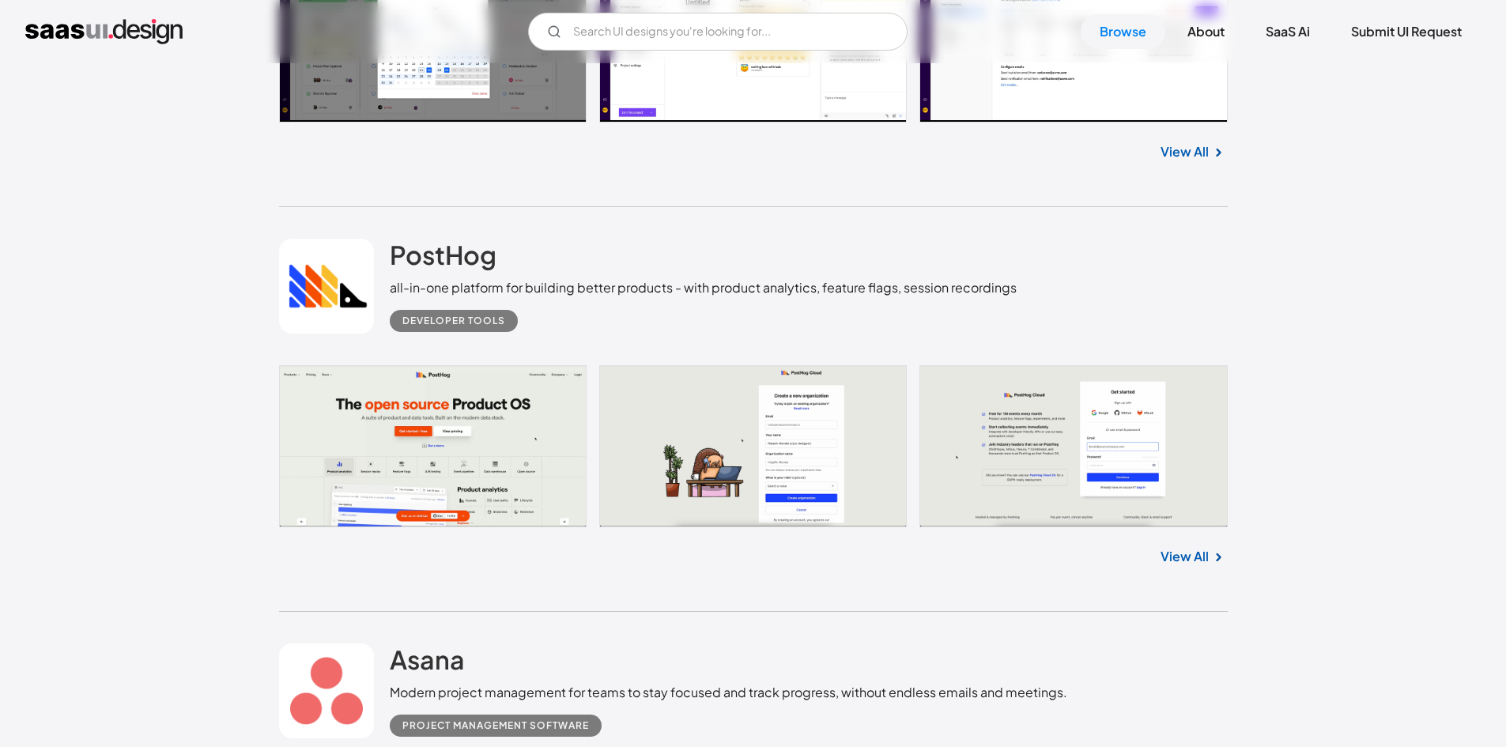
scroll to position [8065, 0]
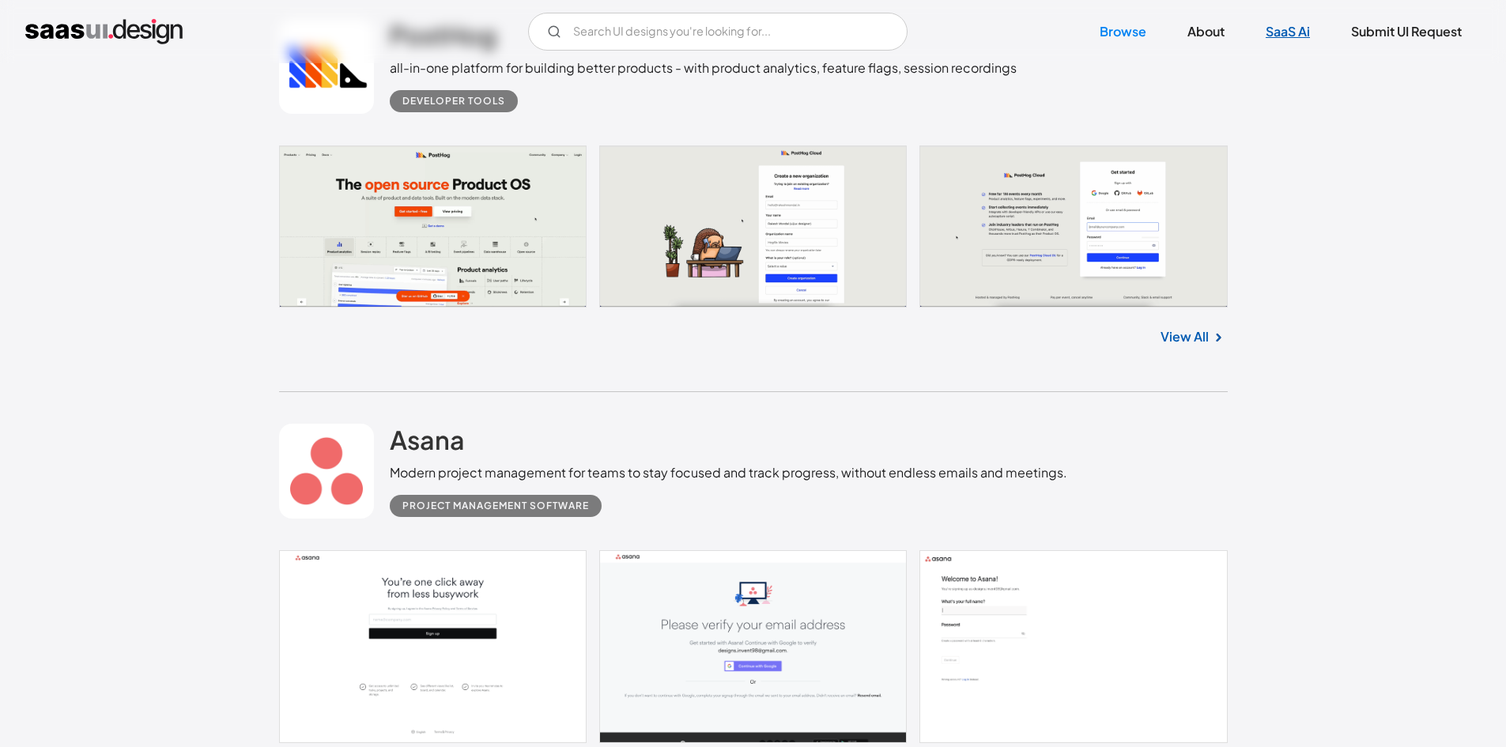
click at [1276, 20] on link "SaaS Ai" at bounding box center [1288, 31] width 82 height 35
click at [1116, 30] on link "Browse" at bounding box center [1123, 31] width 85 height 35
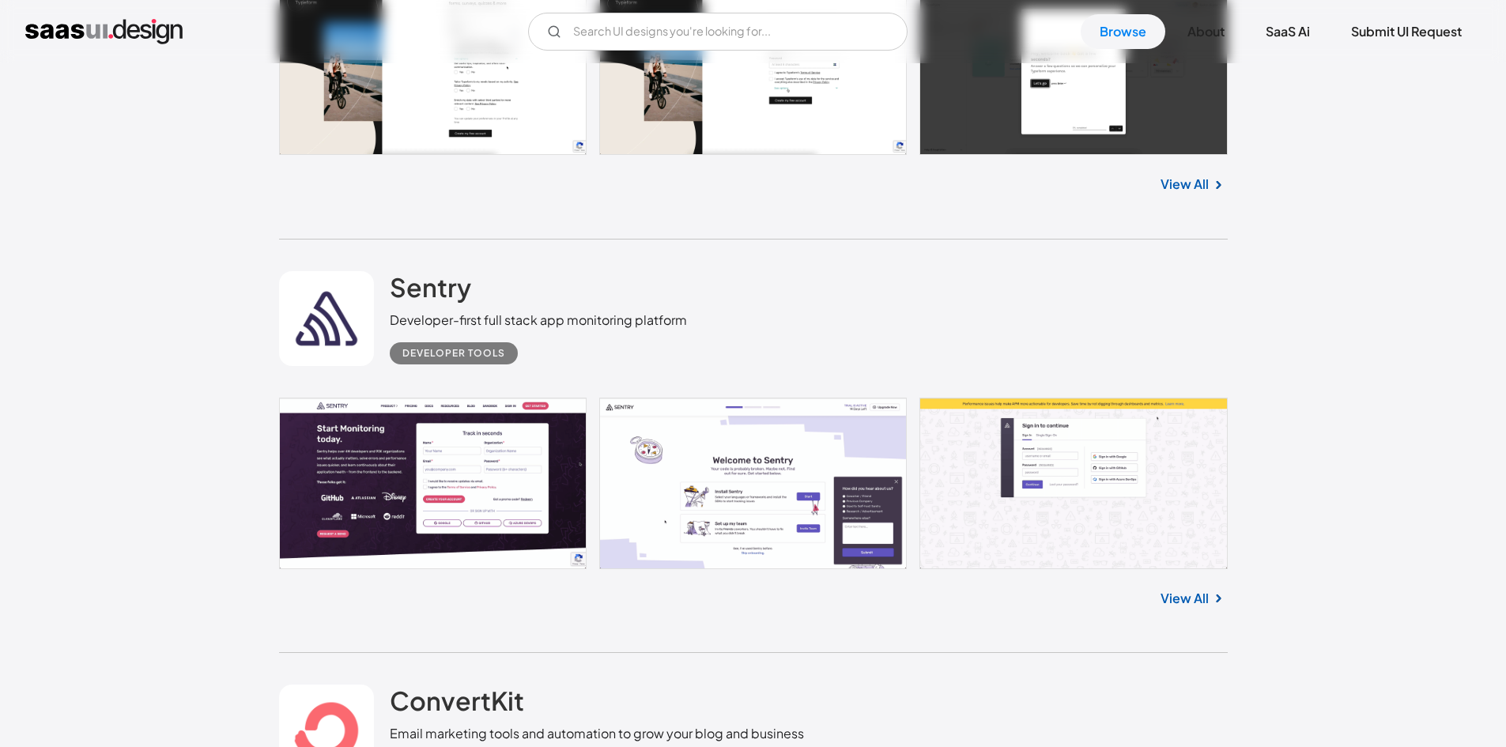
scroll to position [1898, 0]
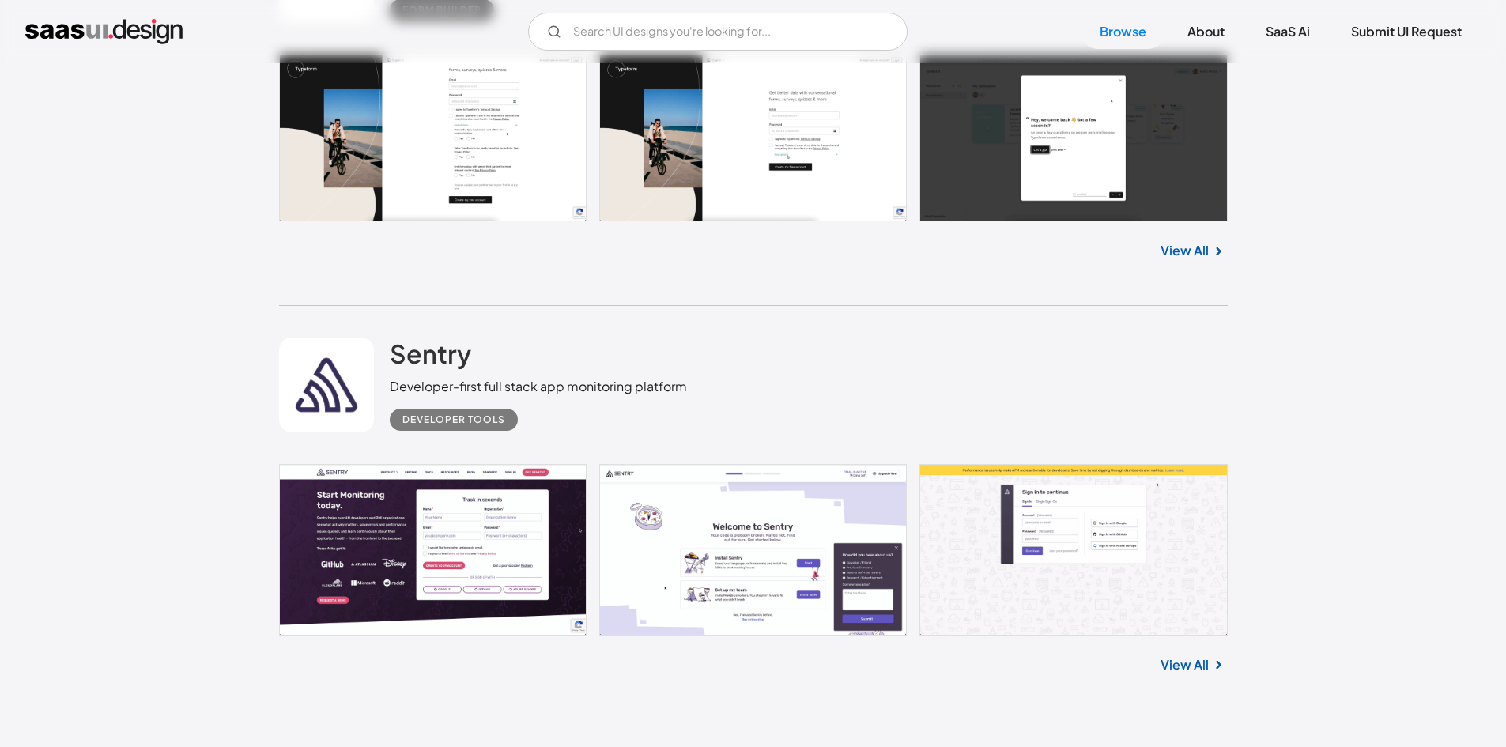
click at [1181, 258] on link "View All" at bounding box center [1185, 250] width 48 height 19
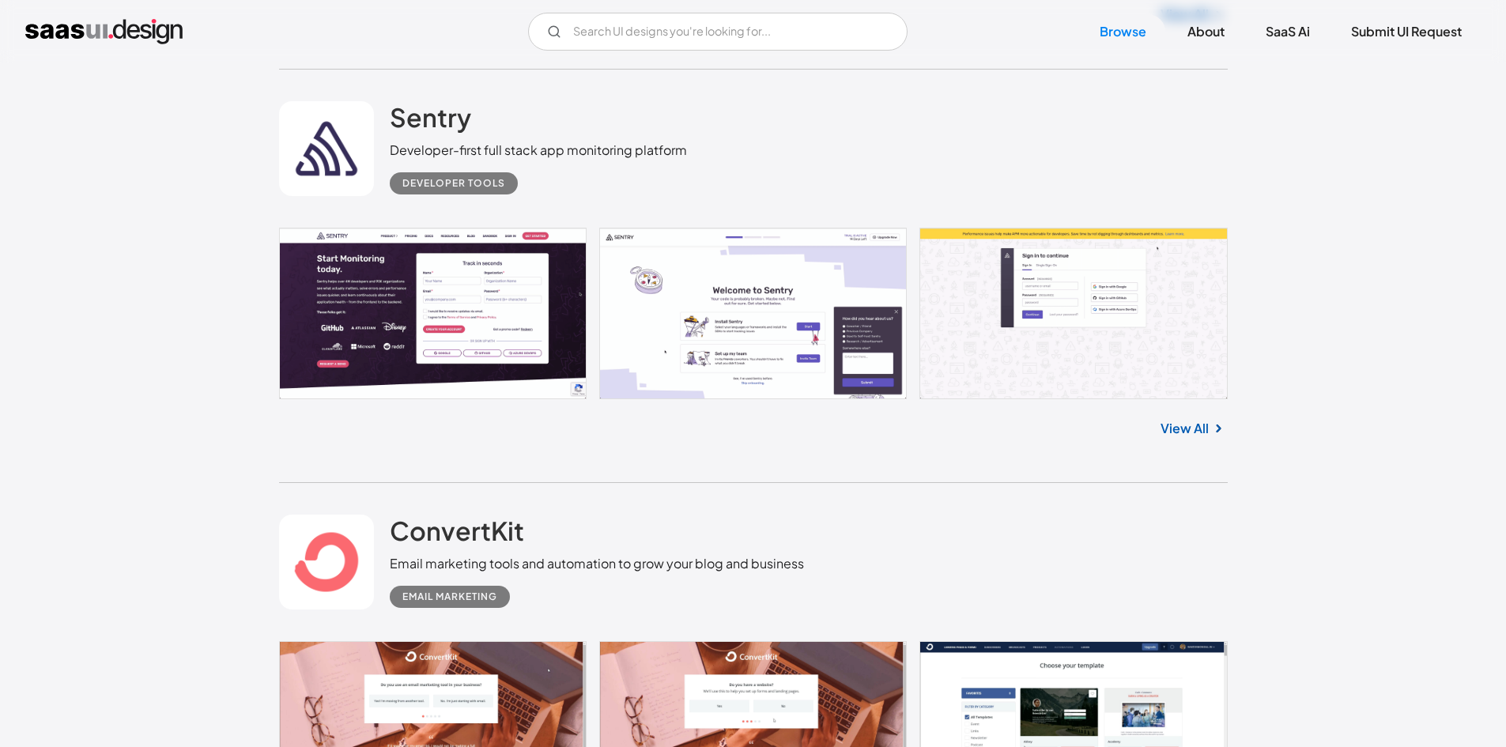
scroll to position [2135, 0]
click at [1194, 418] on link "View All" at bounding box center [1185, 427] width 48 height 19
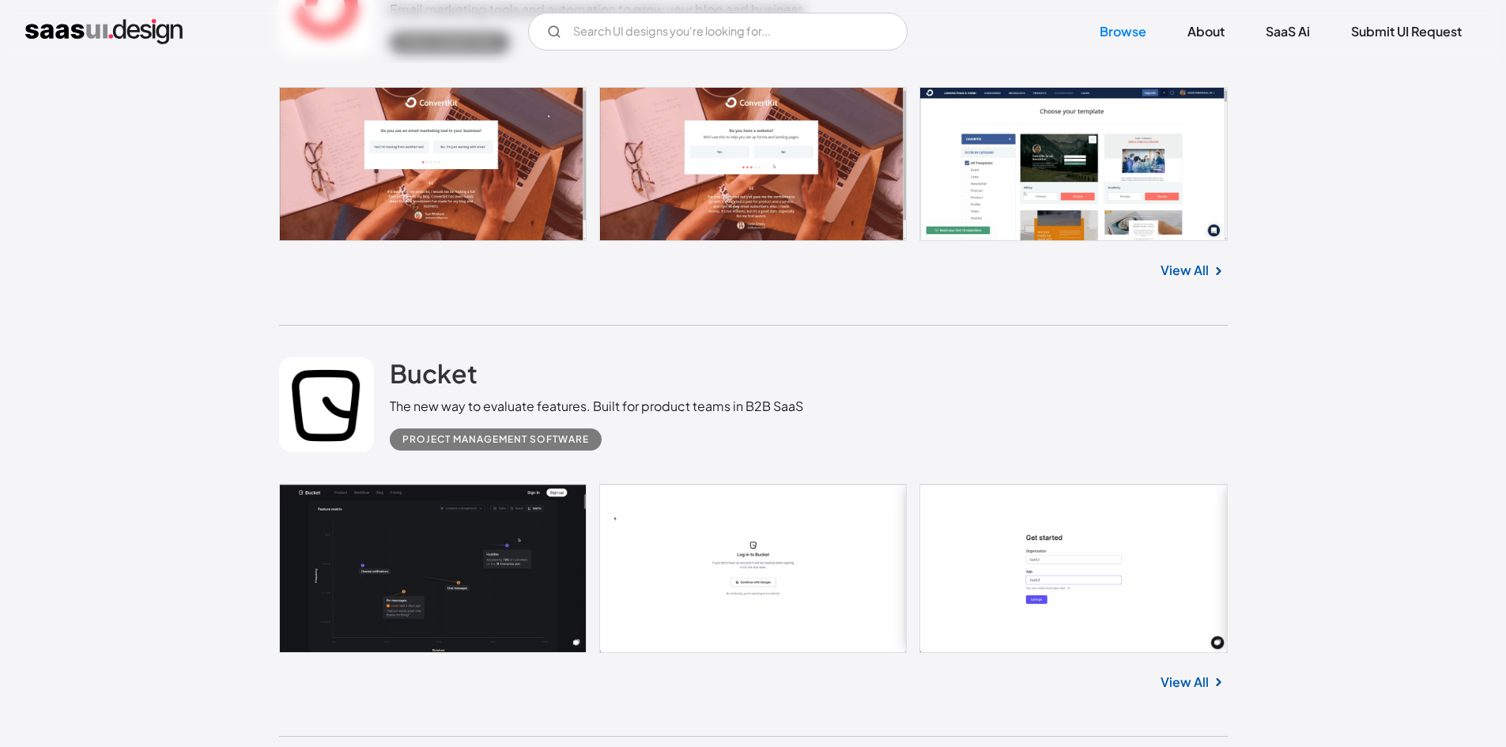
scroll to position [2847, 0]
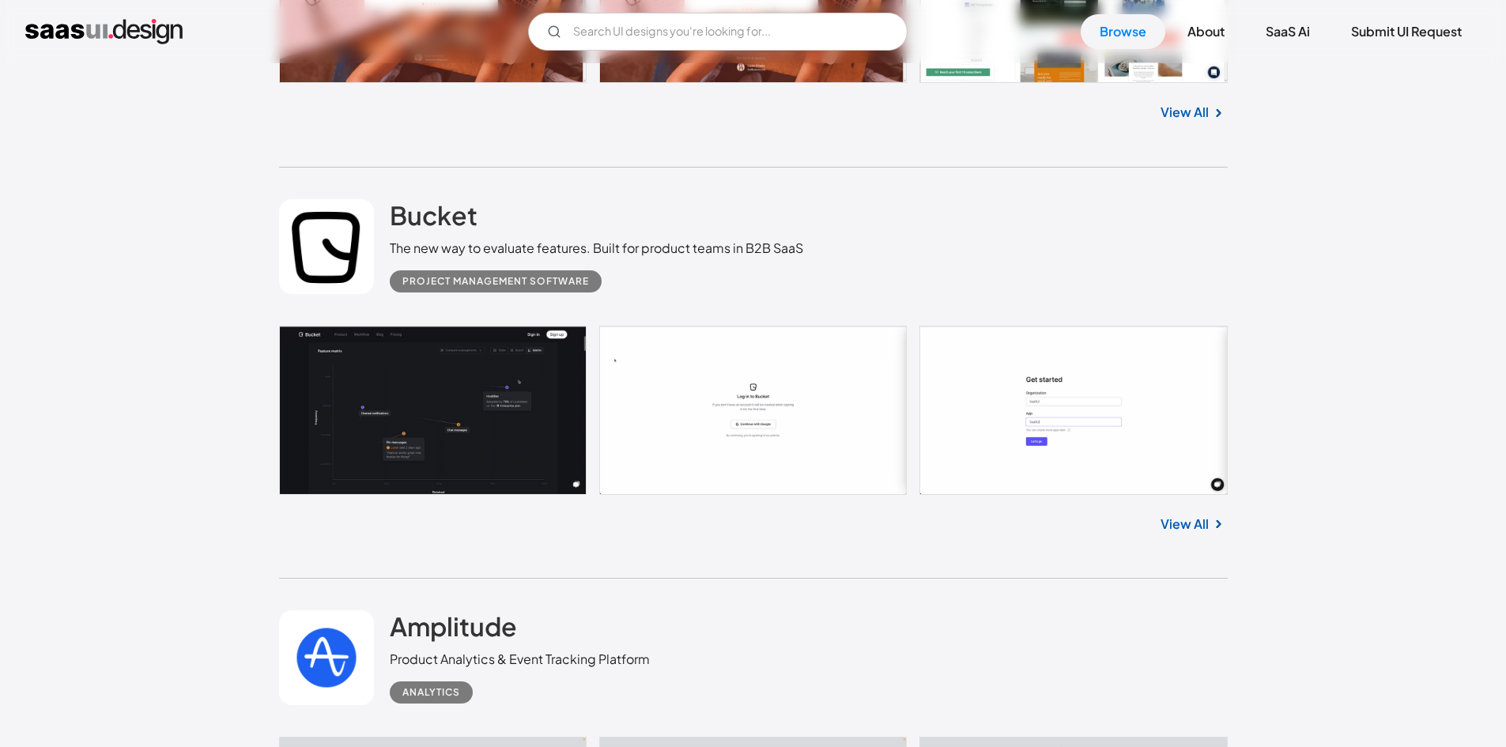
click at [1180, 524] on link "View All" at bounding box center [1185, 524] width 48 height 19
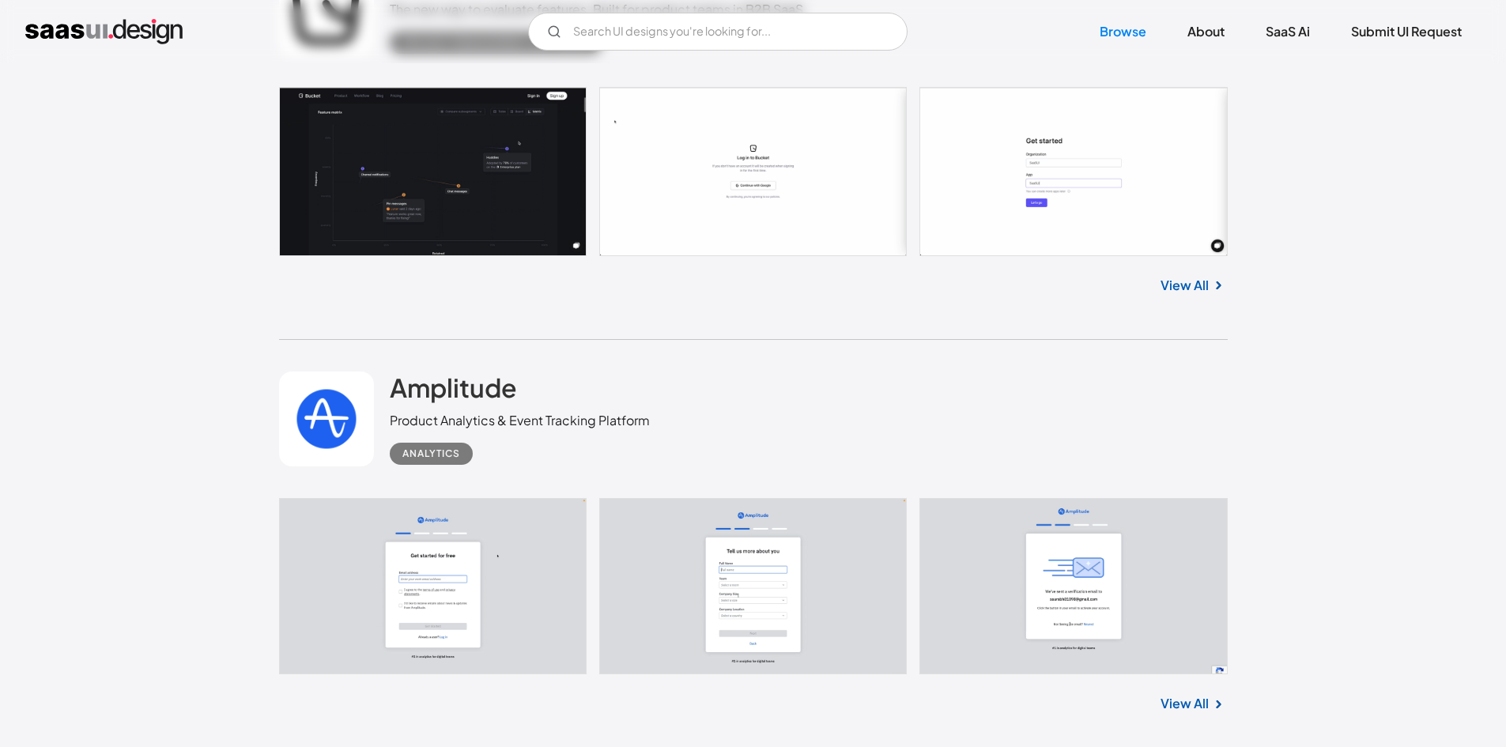
scroll to position [3242, 0]
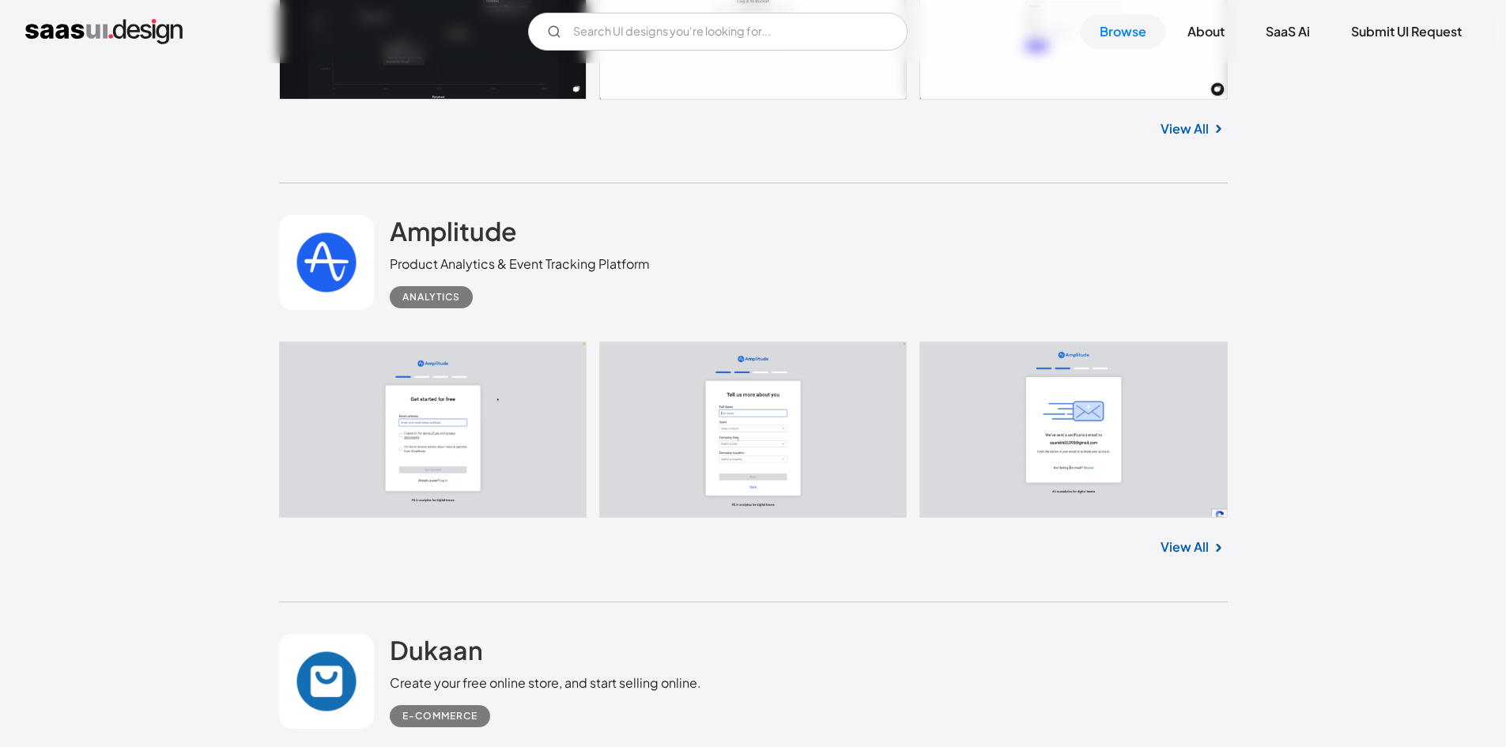
click at [1192, 542] on link "View All" at bounding box center [1185, 547] width 48 height 19
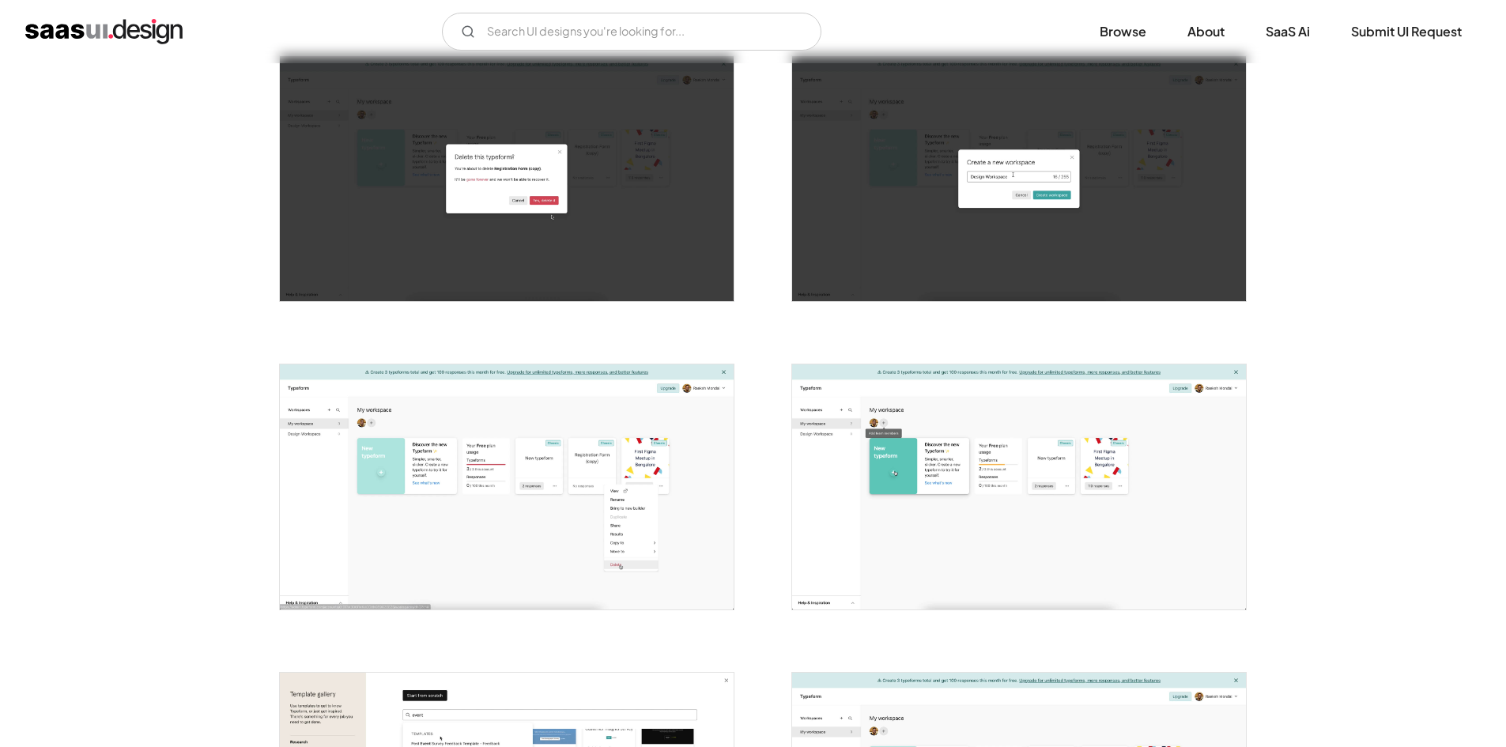
scroll to position [1028, 0]
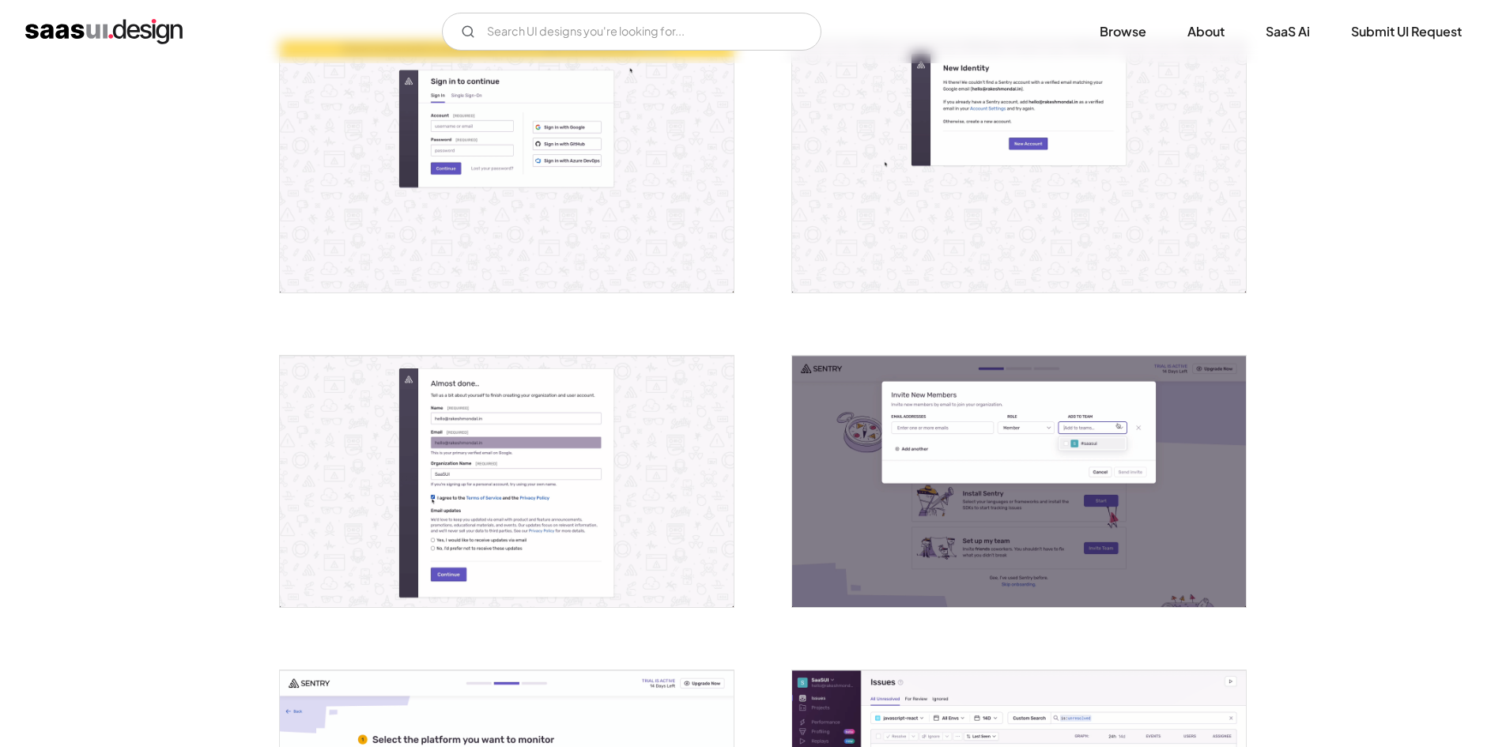
scroll to position [633, 0]
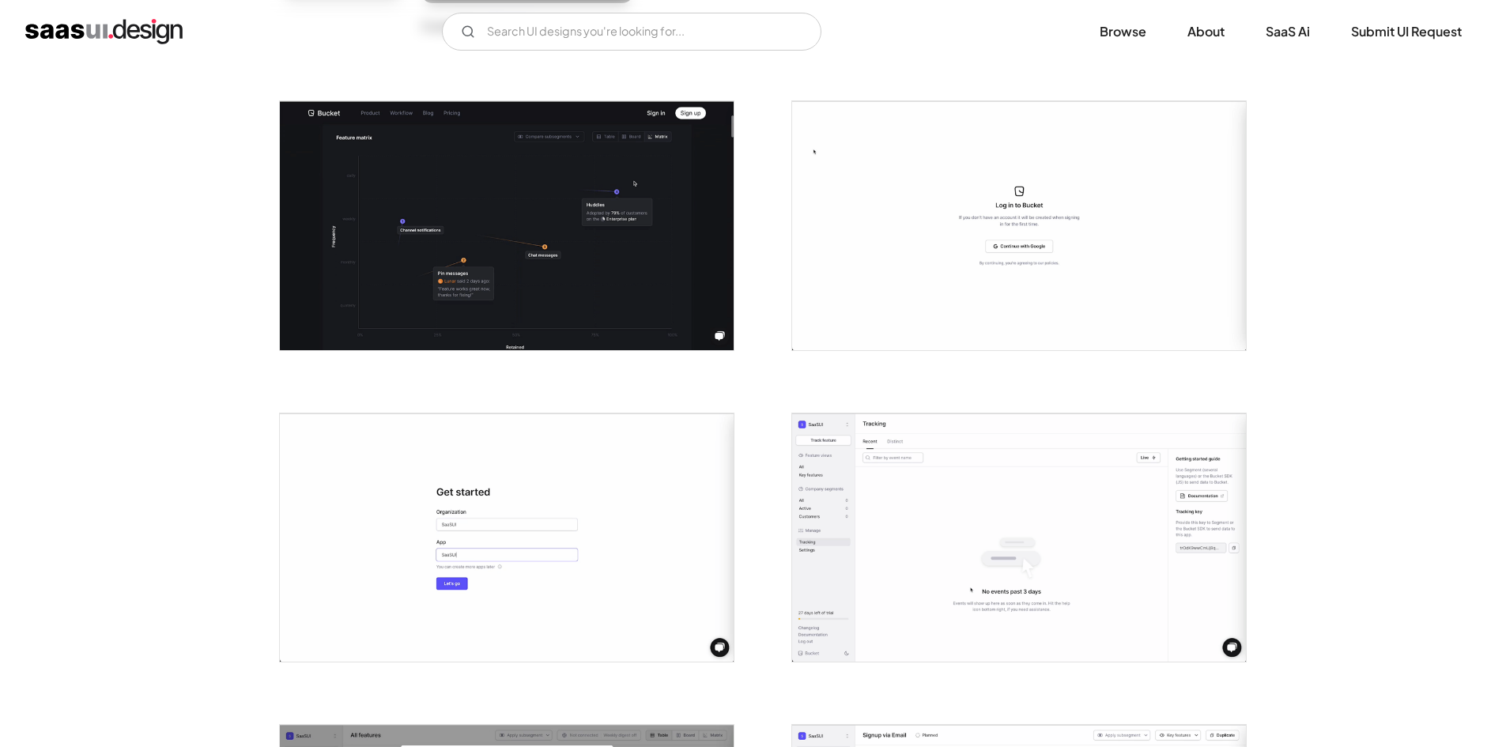
scroll to position [79, 0]
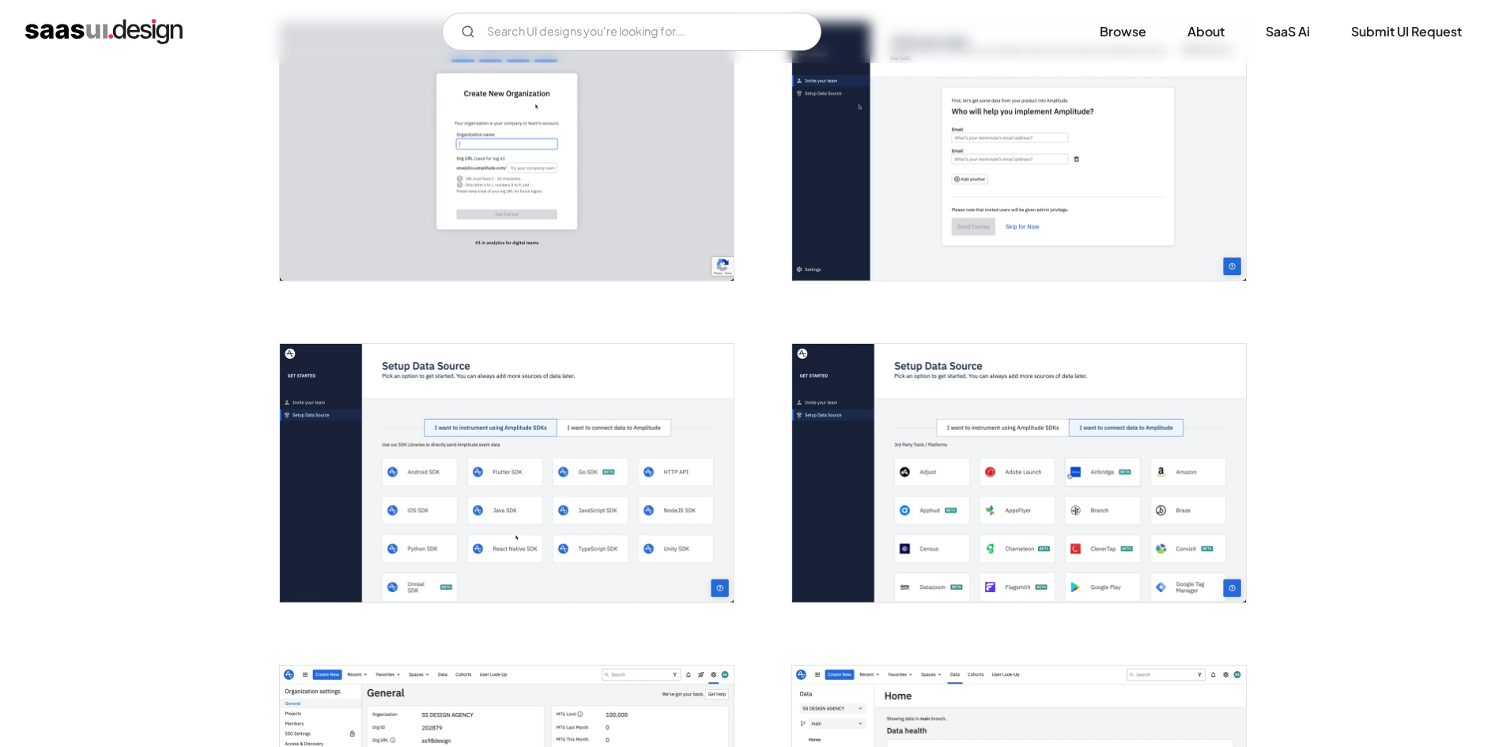
scroll to position [870, 0]
